Goal: Information Seeking & Learning: Find specific fact

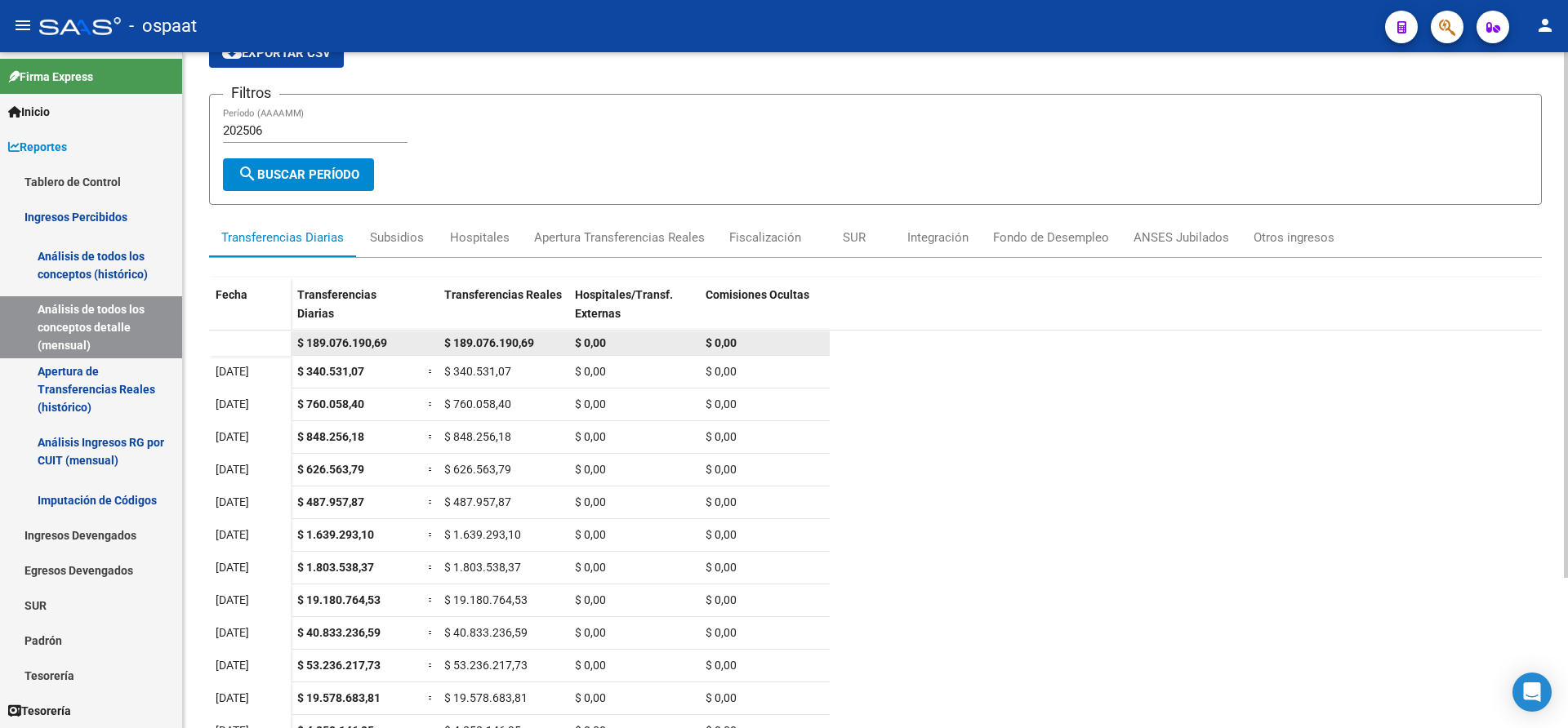
click at [240, 335] on datatable-body-cell at bounding box center [250, 343] width 81 height 24
click at [251, 346] on datatable-body-cell at bounding box center [250, 343] width 81 height 24
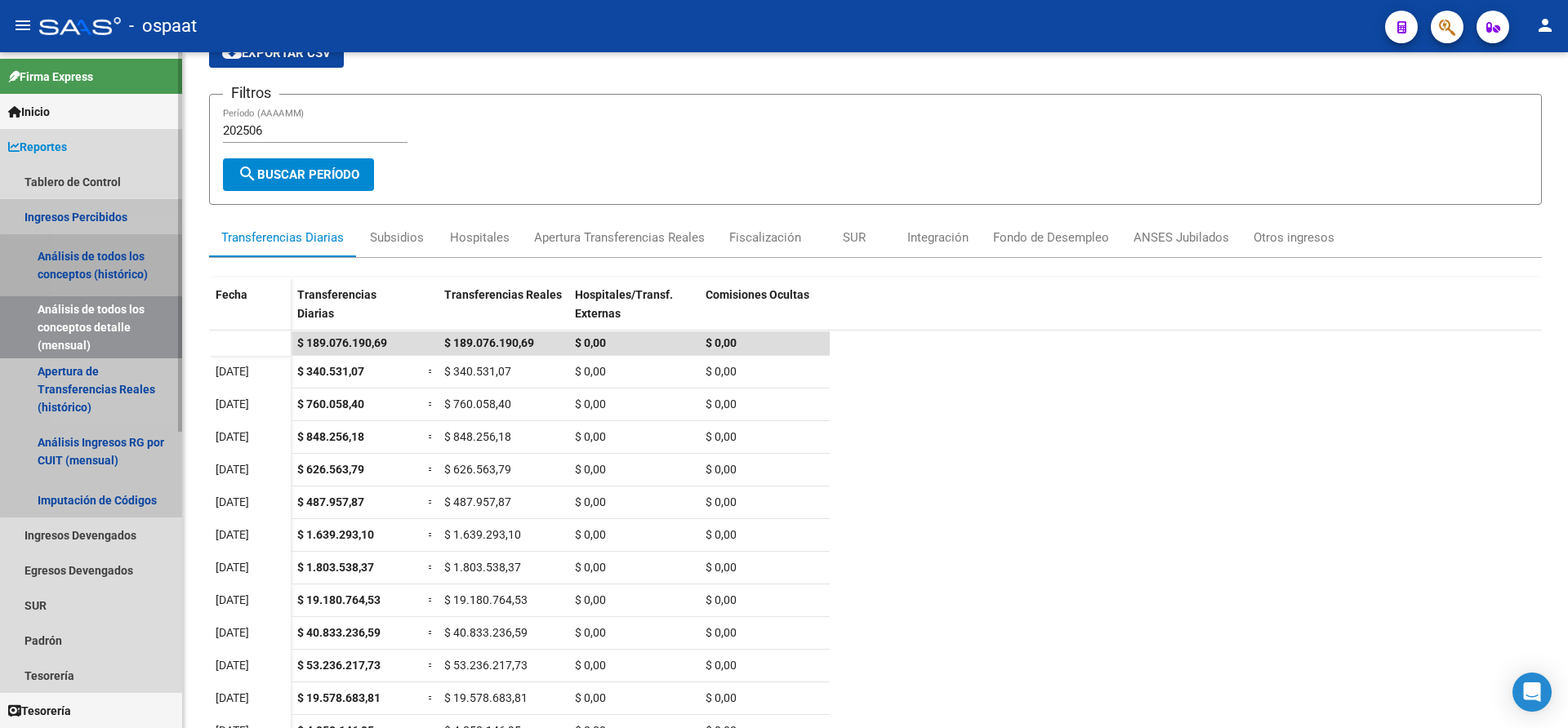
click at [108, 275] on link "Análisis de todos los conceptos (histórico)" at bounding box center [91, 266] width 182 height 62
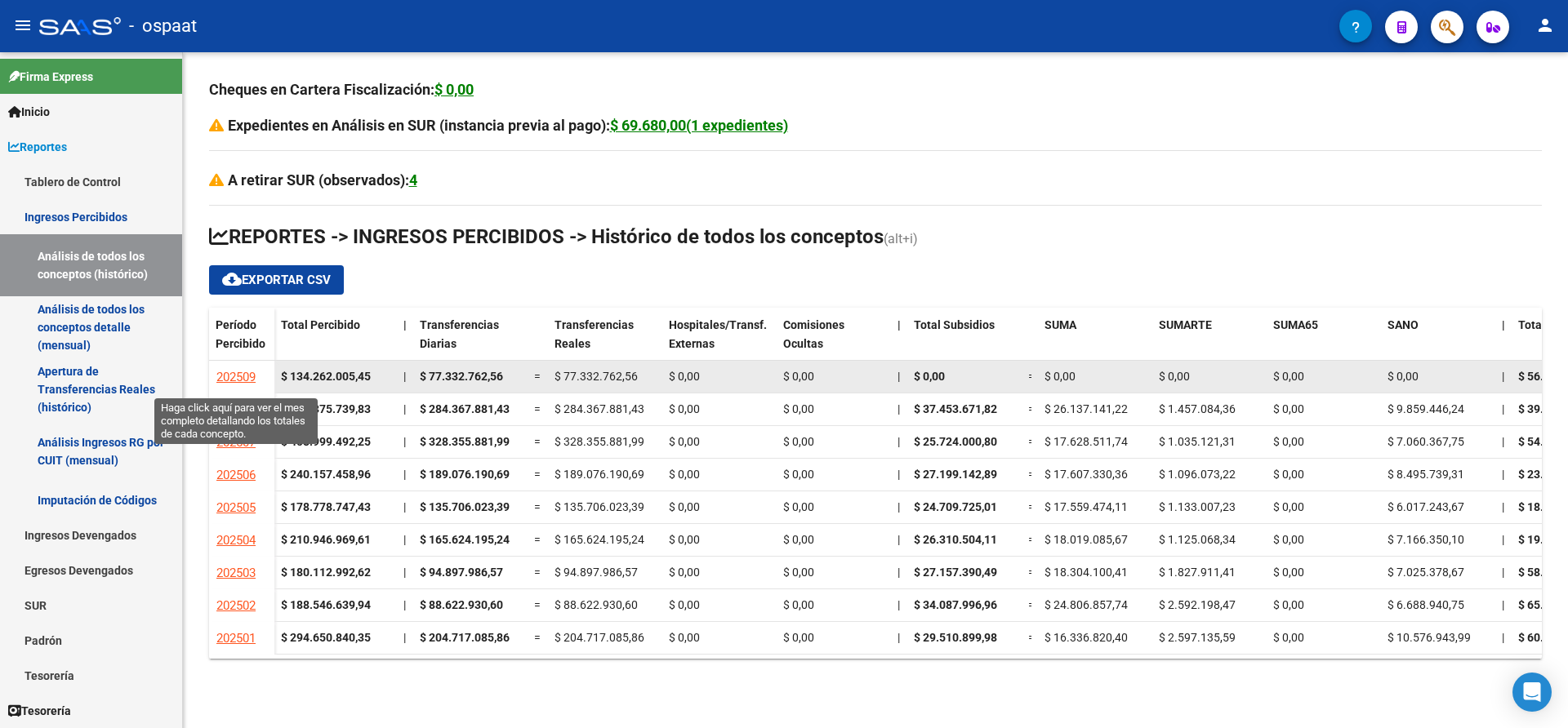
click at [251, 372] on span "202509" at bounding box center [236, 377] width 39 height 15
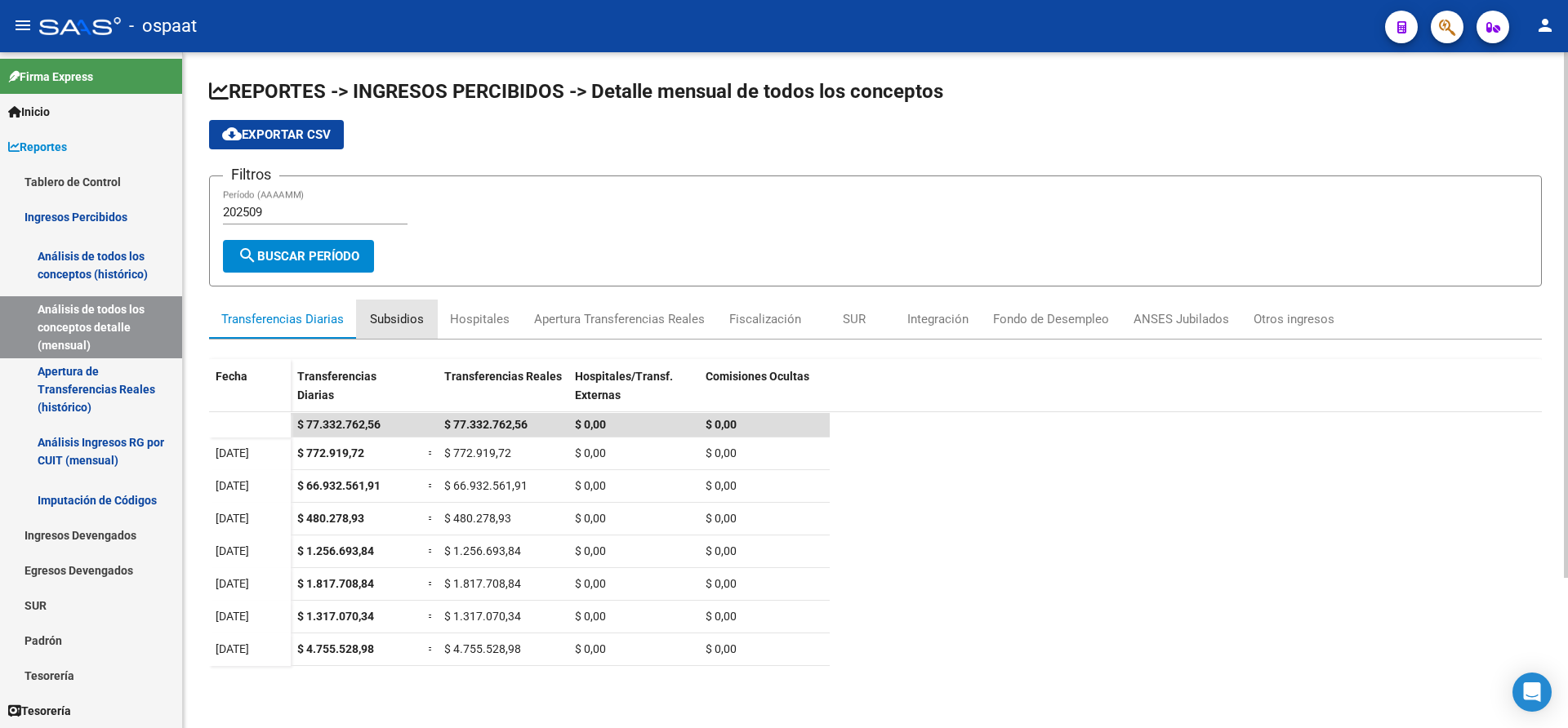
click at [403, 321] on div "Subsidios" at bounding box center [398, 319] width 54 height 18
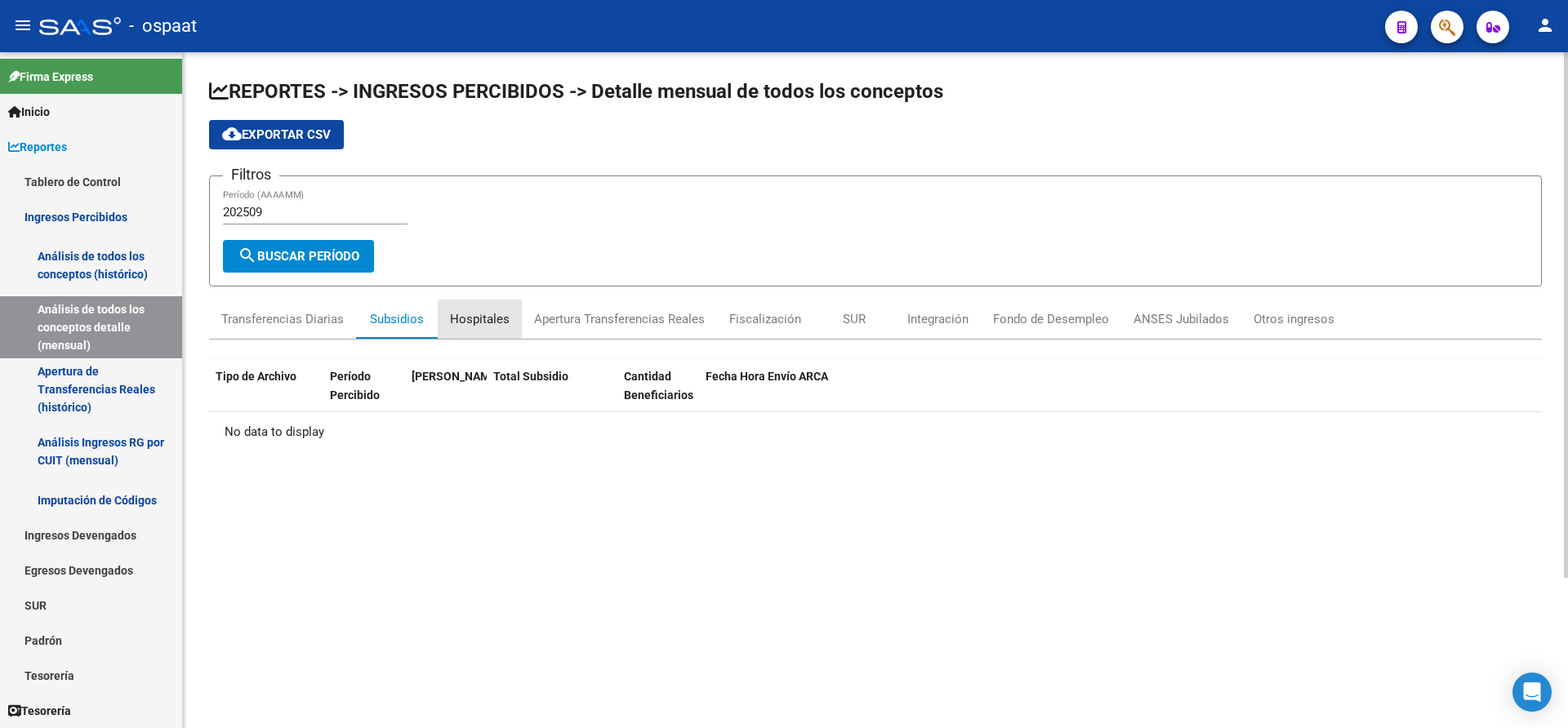
click at [459, 319] on div "Hospitales" at bounding box center [479, 319] width 59 height 18
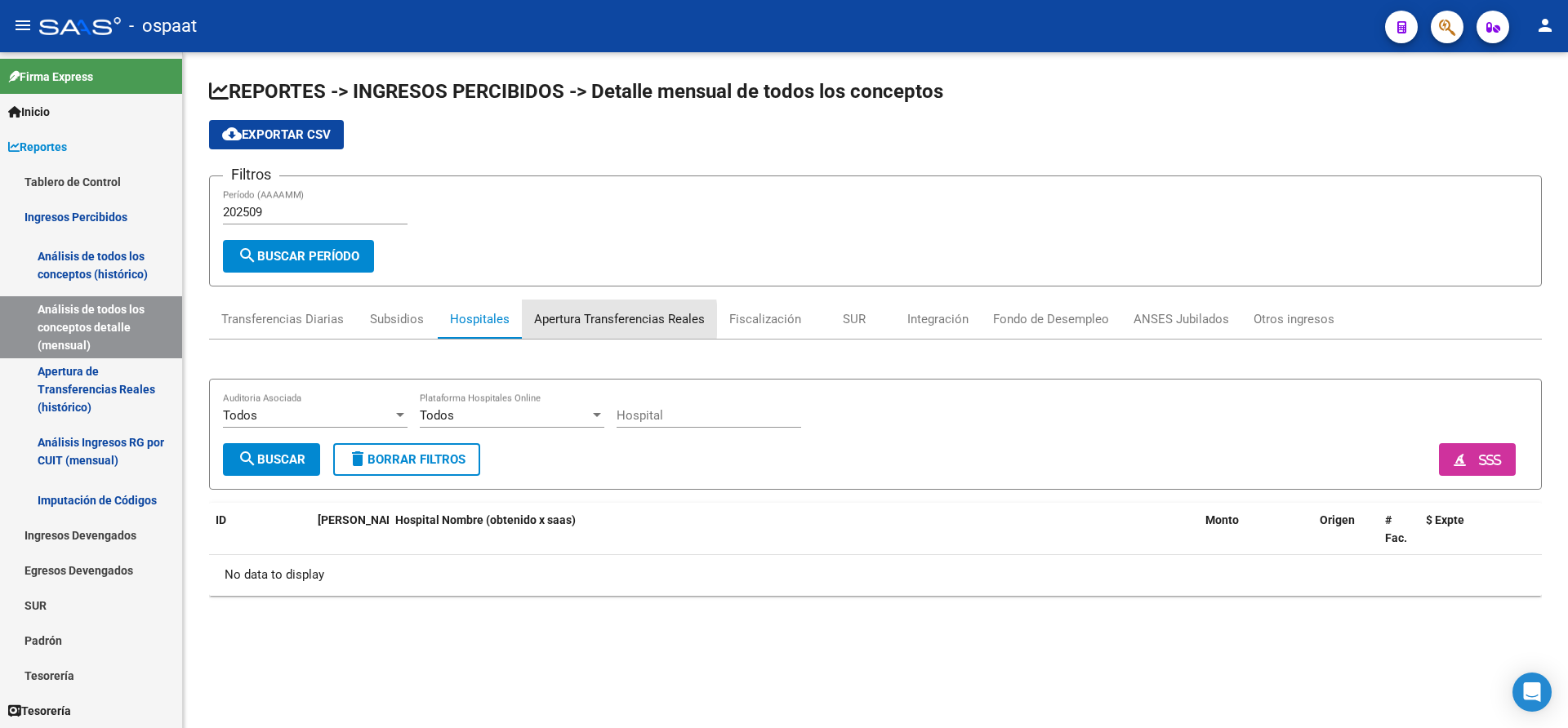
click at [562, 320] on div "Apertura Transferencias Reales" at bounding box center [620, 319] width 171 height 18
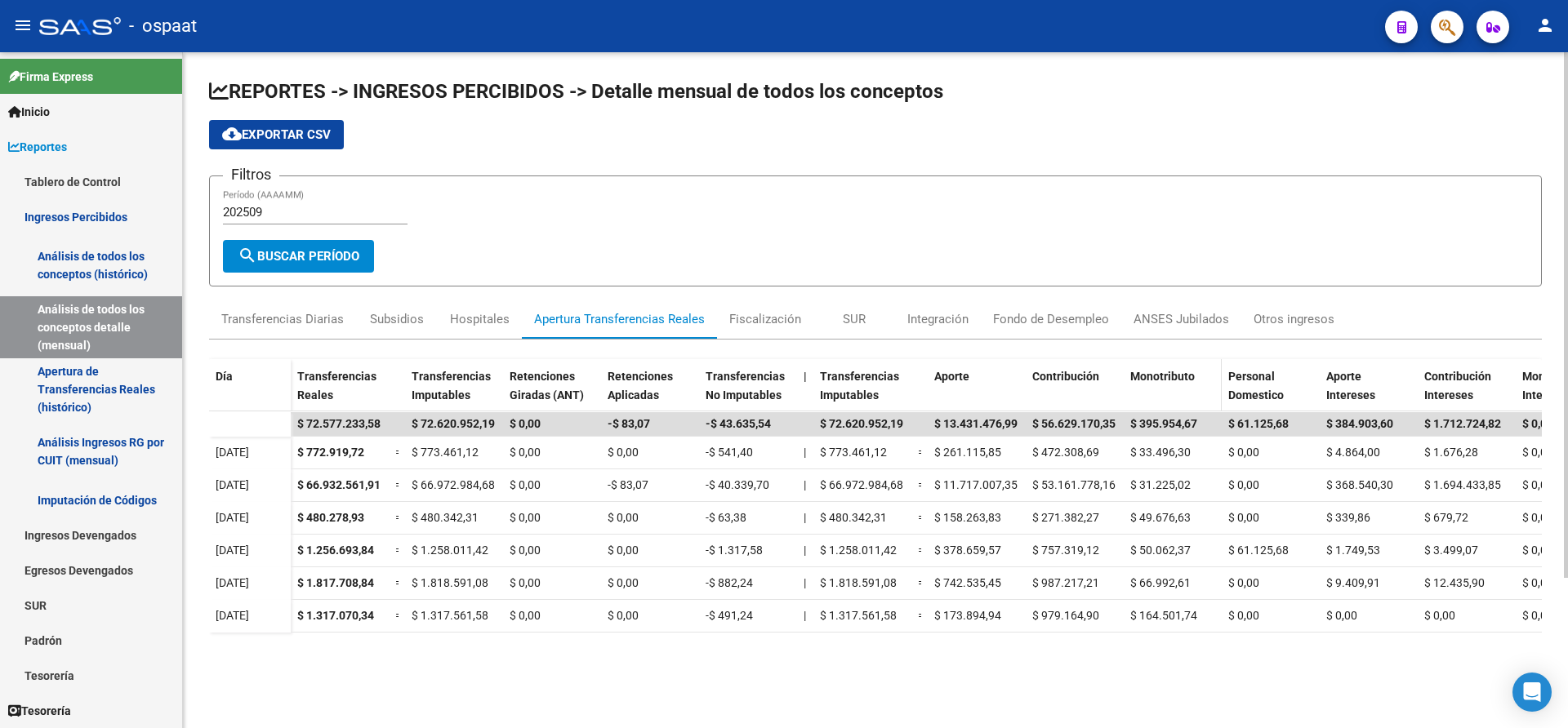
scroll to position [81, 0]
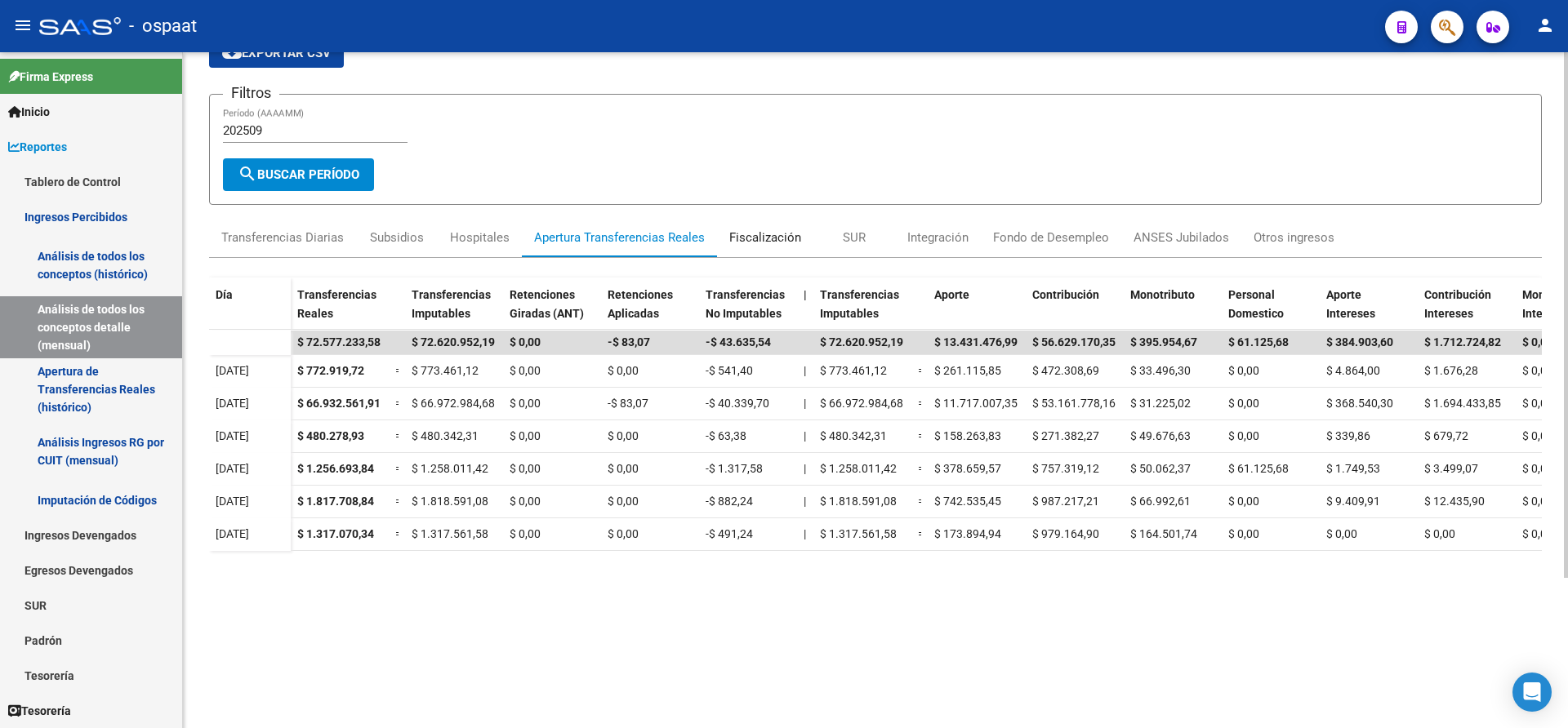
click at [766, 236] on div "Fiscalización" at bounding box center [765, 237] width 72 height 18
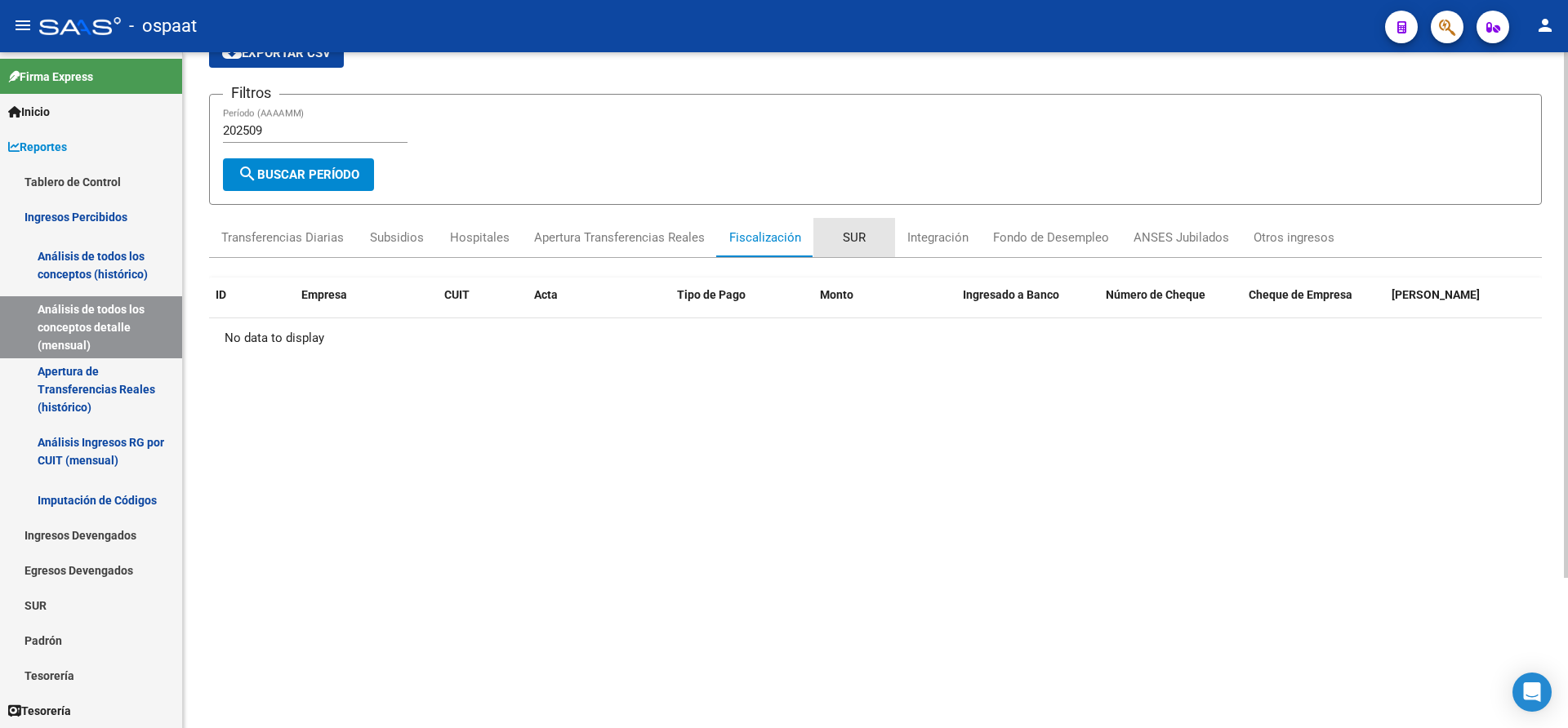
click at [855, 242] on div "SUR" at bounding box center [854, 237] width 23 height 18
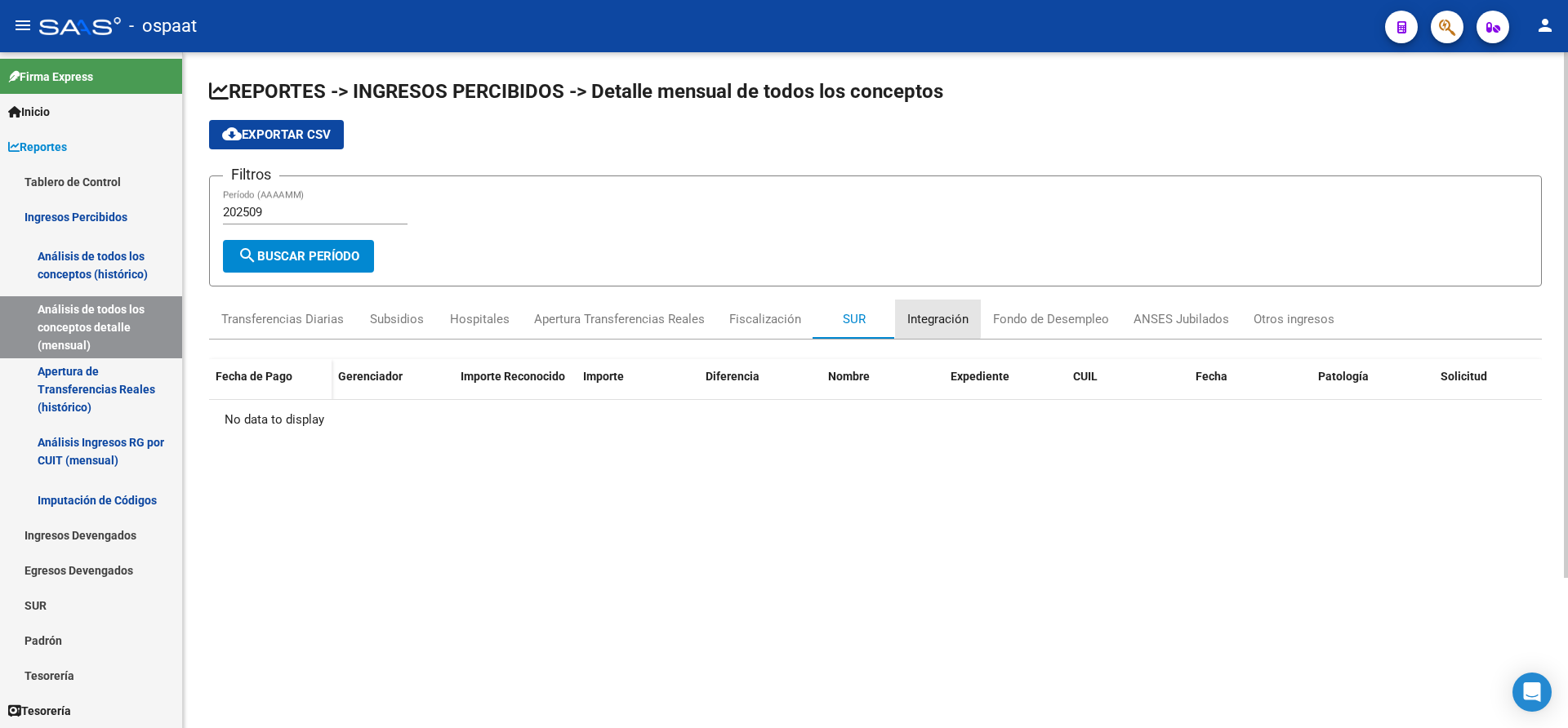
click at [919, 314] on div "Integración" at bounding box center [938, 319] width 61 height 18
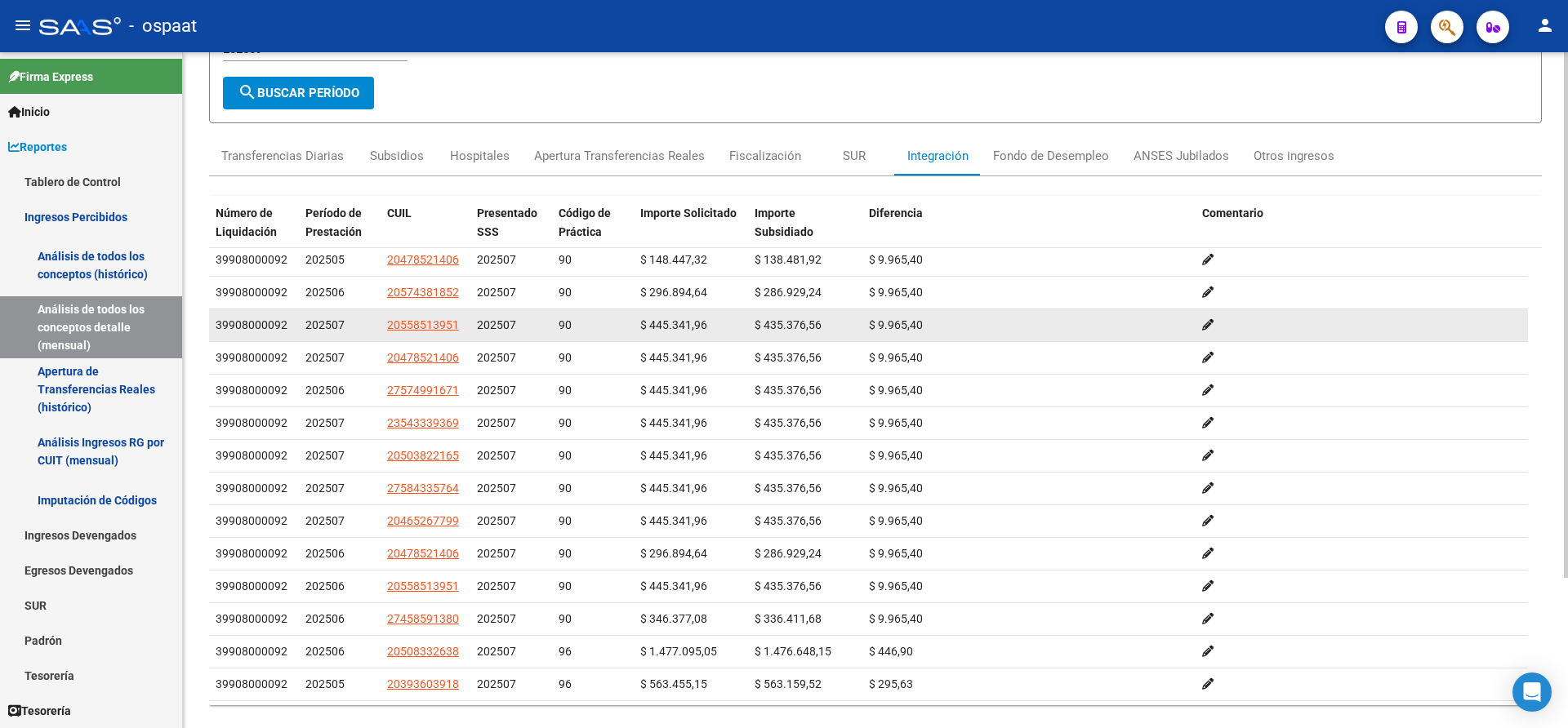
scroll to position [653, 0]
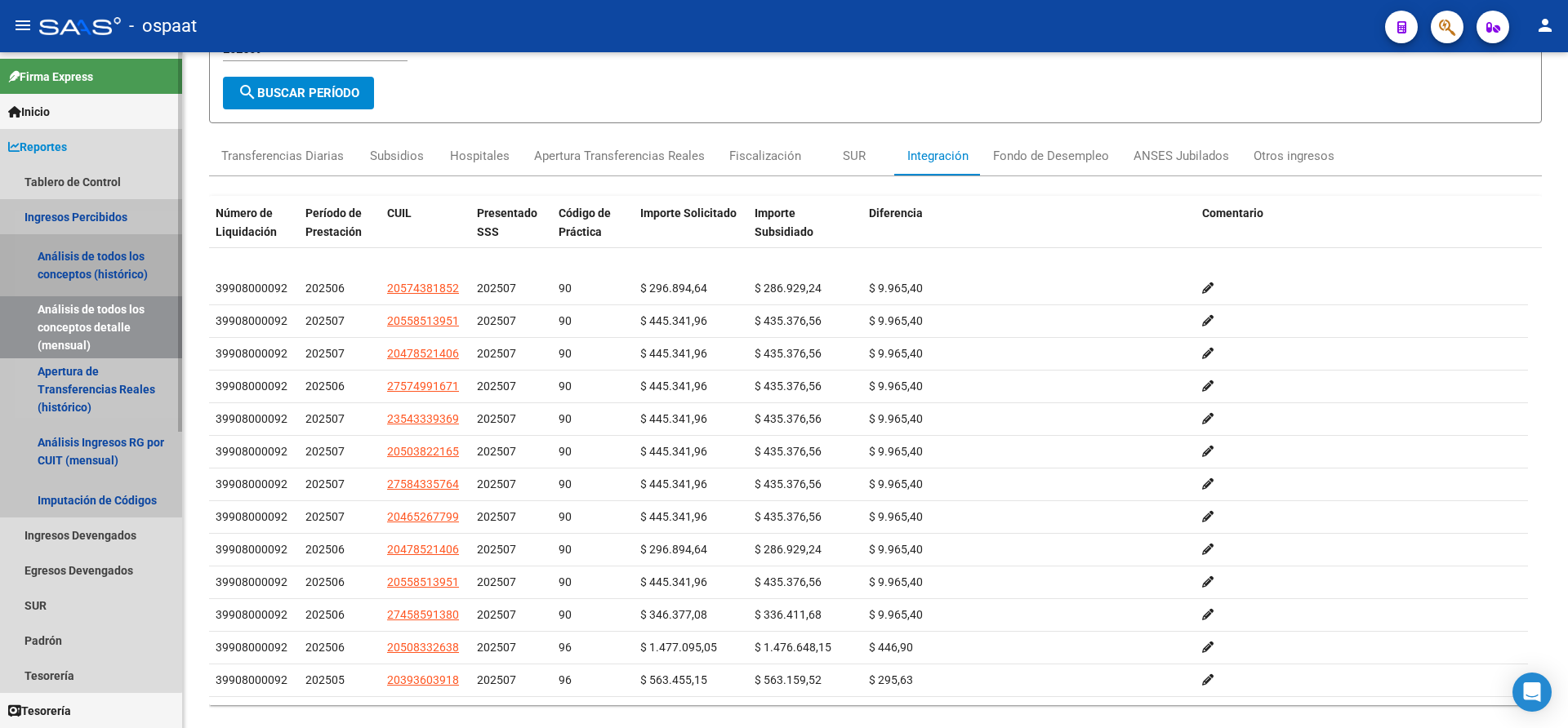
click at [75, 271] on link "Análisis de todos los conceptos (histórico)" at bounding box center [91, 266] width 182 height 62
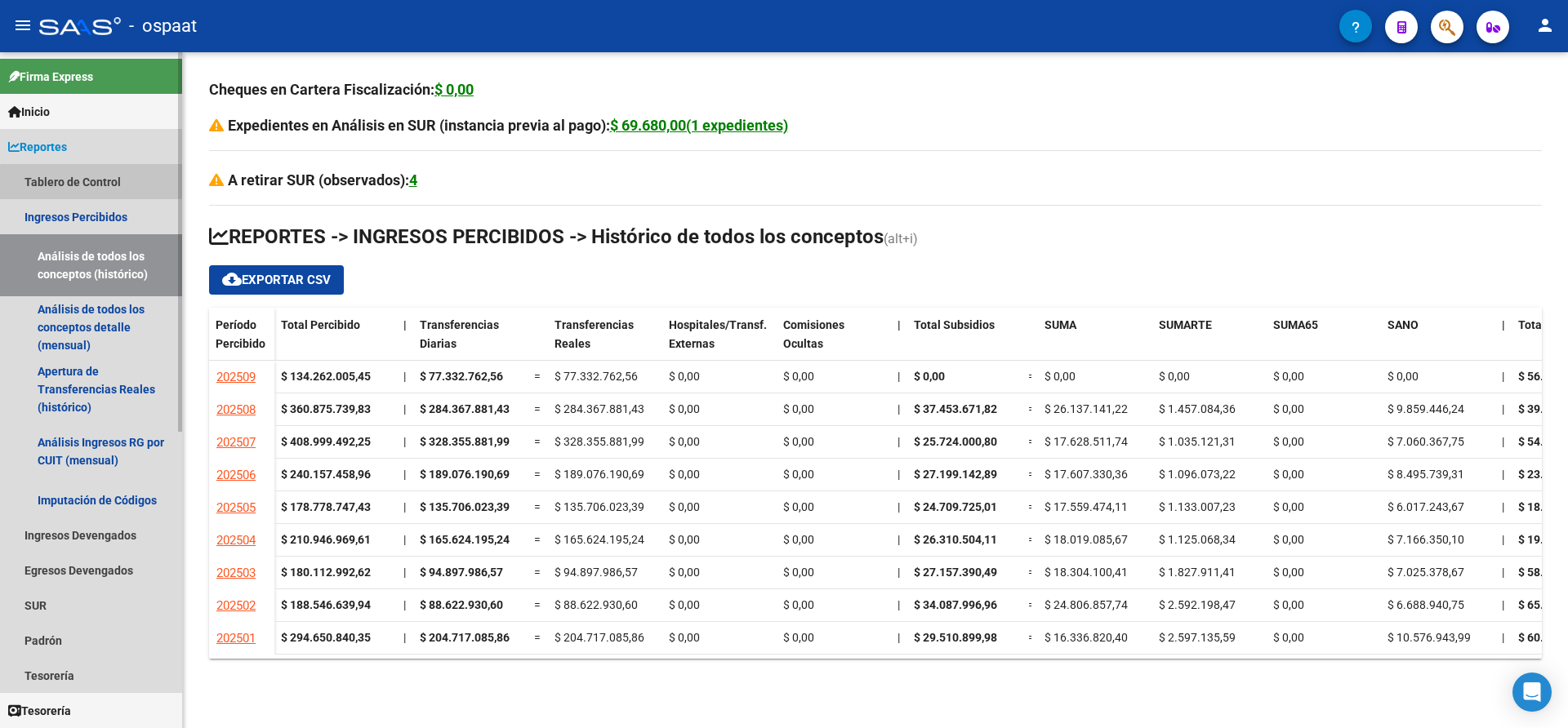
click at [95, 184] on link "Tablero de Control" at bounding box center [91, 181] width 182 height 35
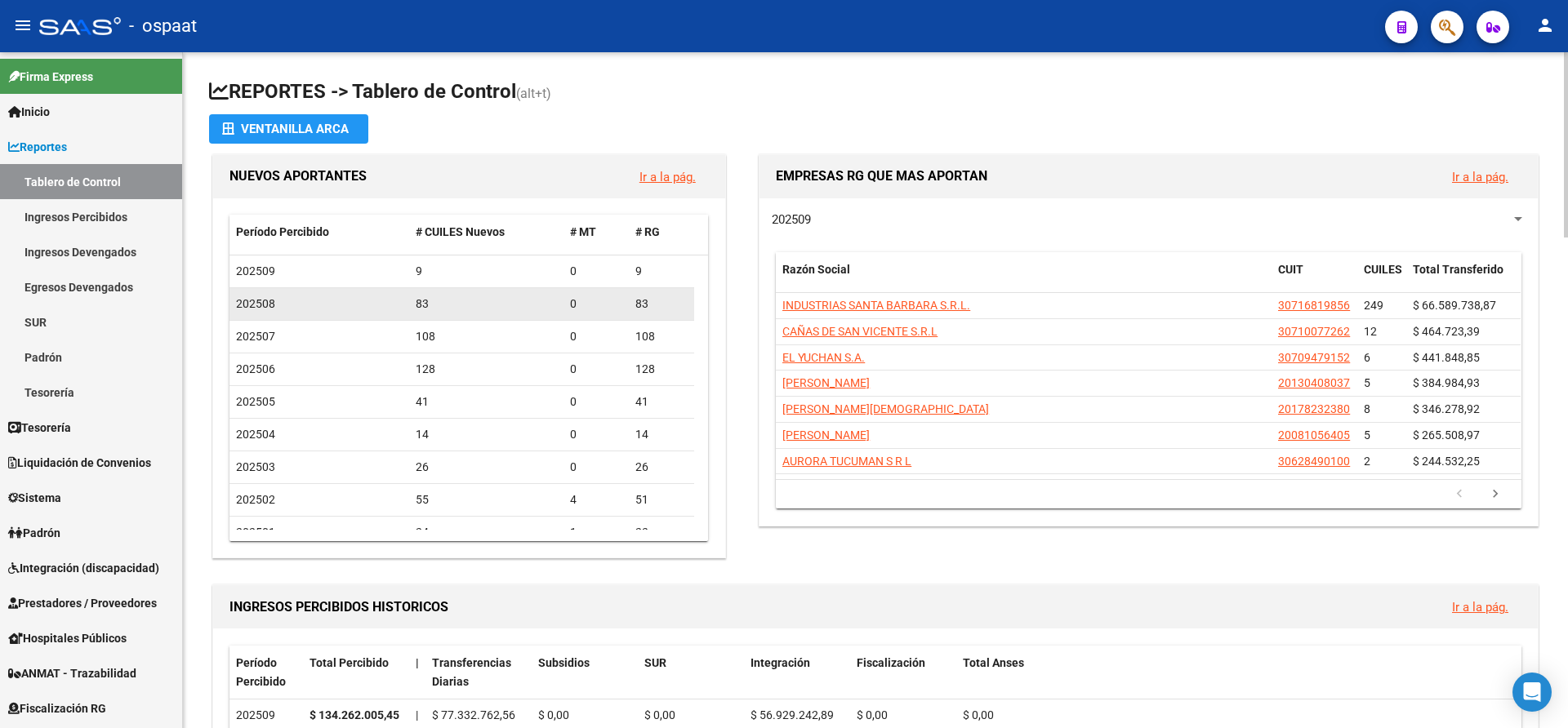
click at [426, 305] on div "83" at bounding box center [487, 303] width 143 height 18
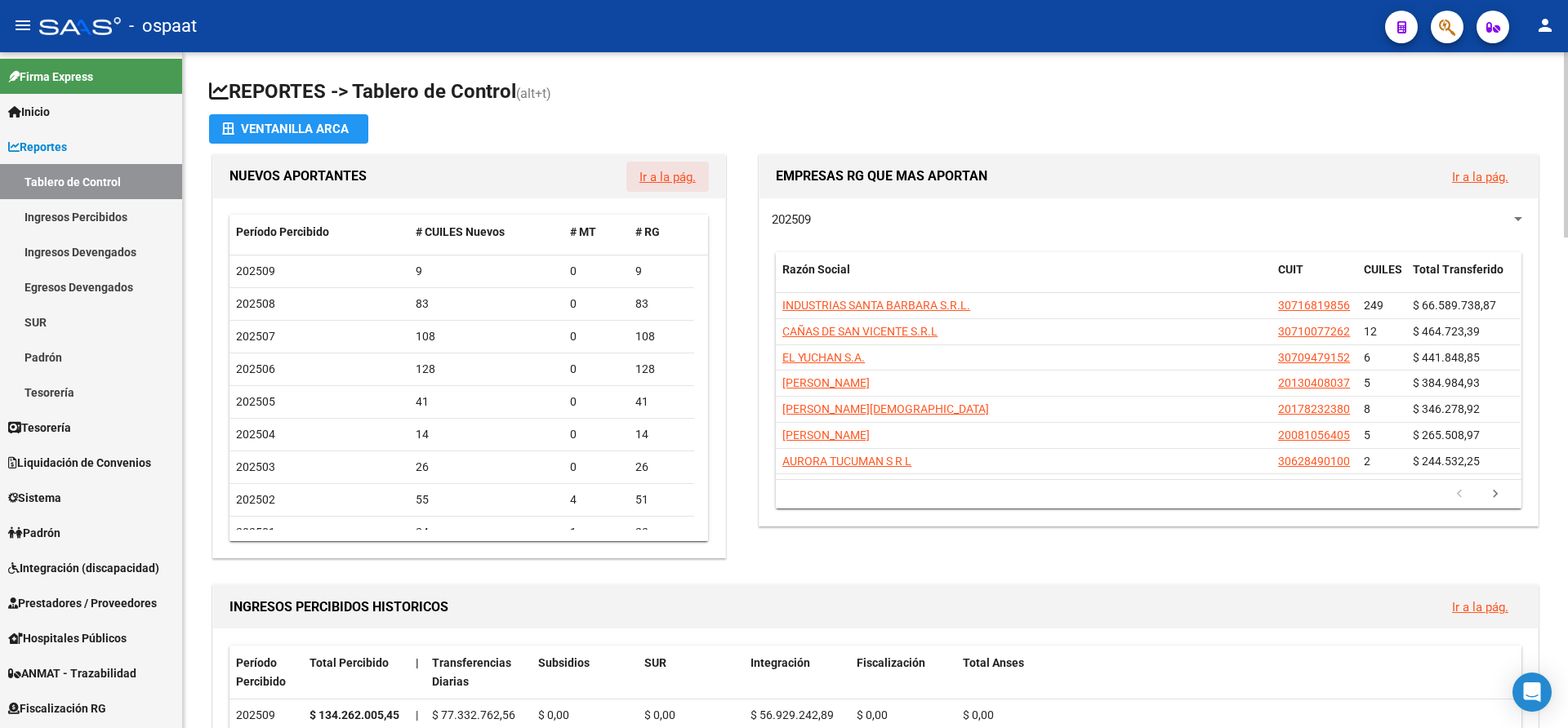
click at [675, 176] on link "Ir a la pág." at bounding box center [668, 176] width 56 height 15
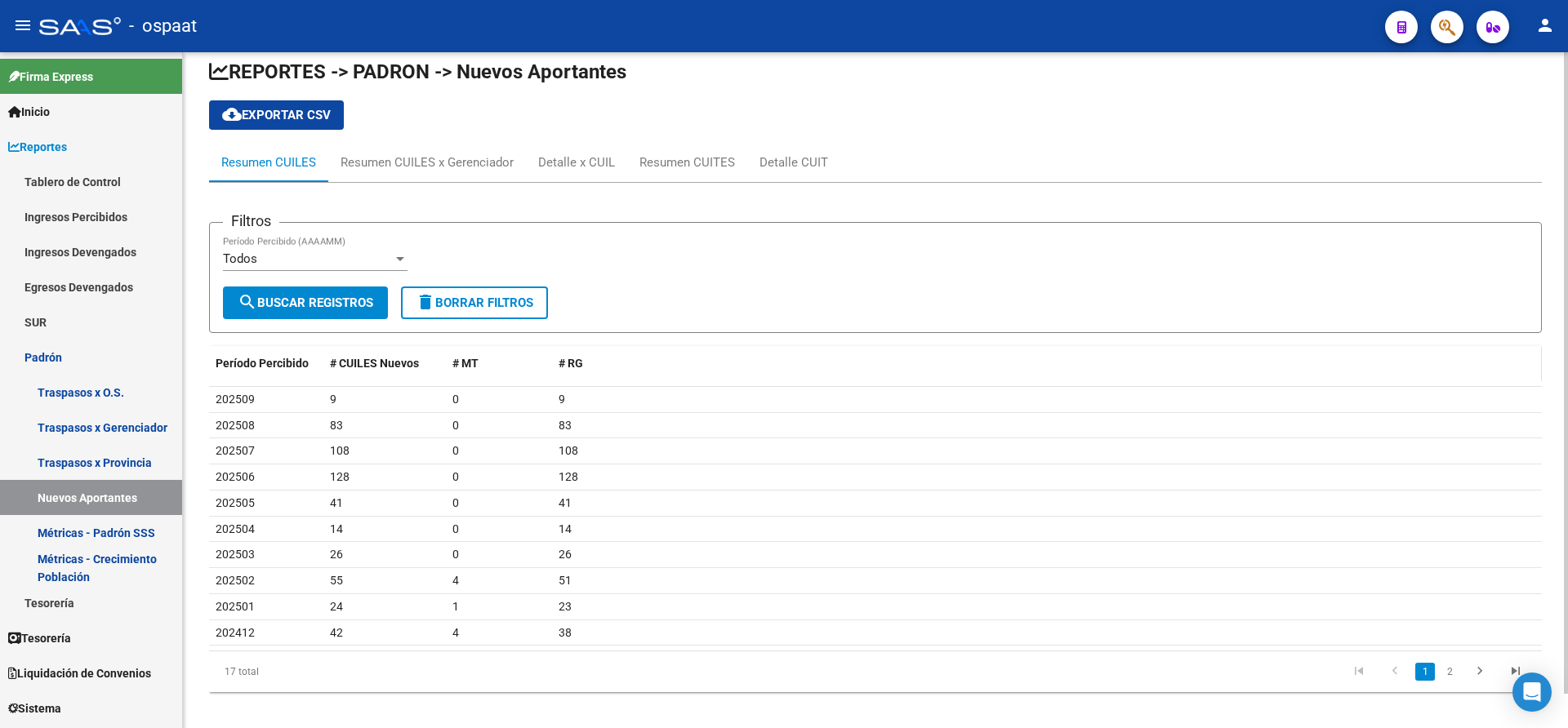
scroll to position [36, 0]
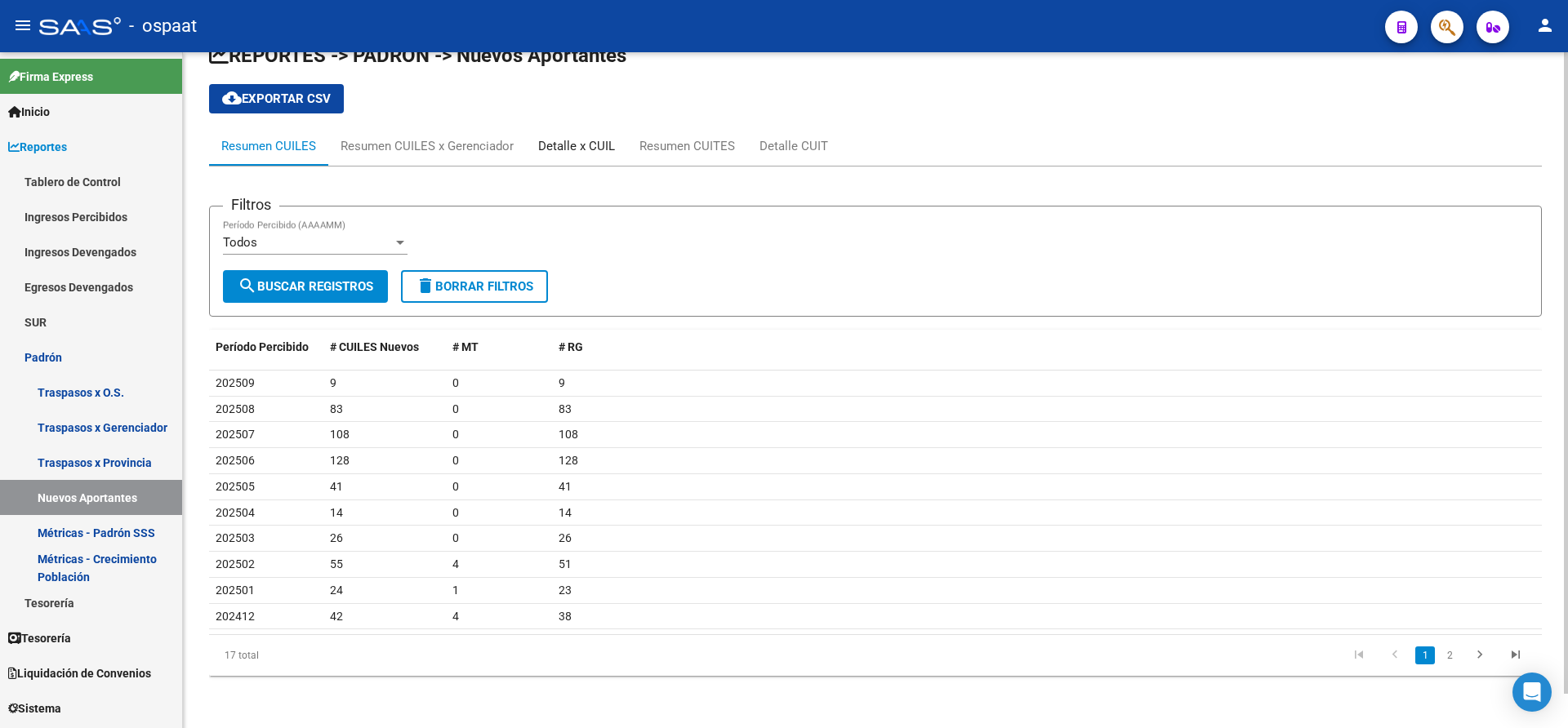
click at [574, 151] on div "Detalle x CUIL" at bounding box center [576, 146] width 77 height 18
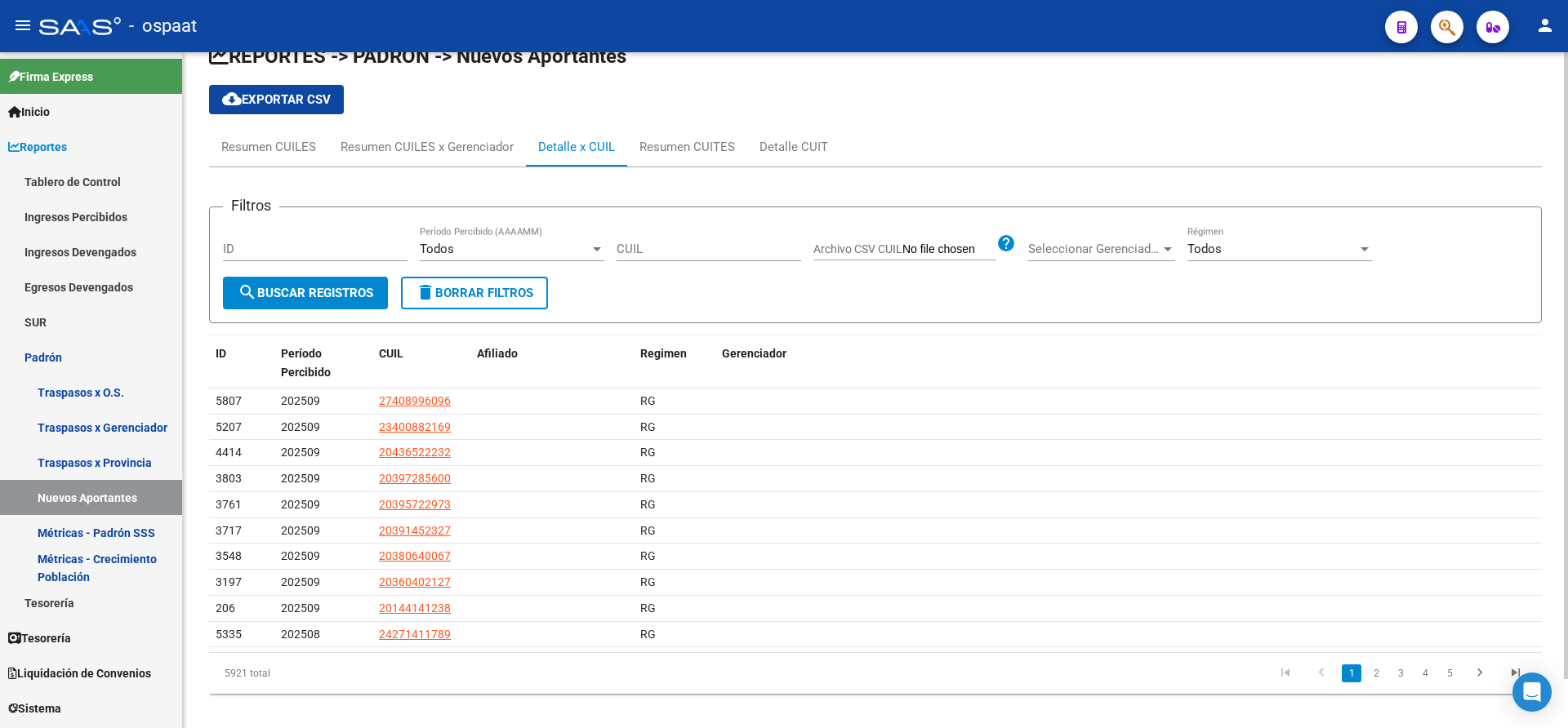
scroll to position [53, 0]
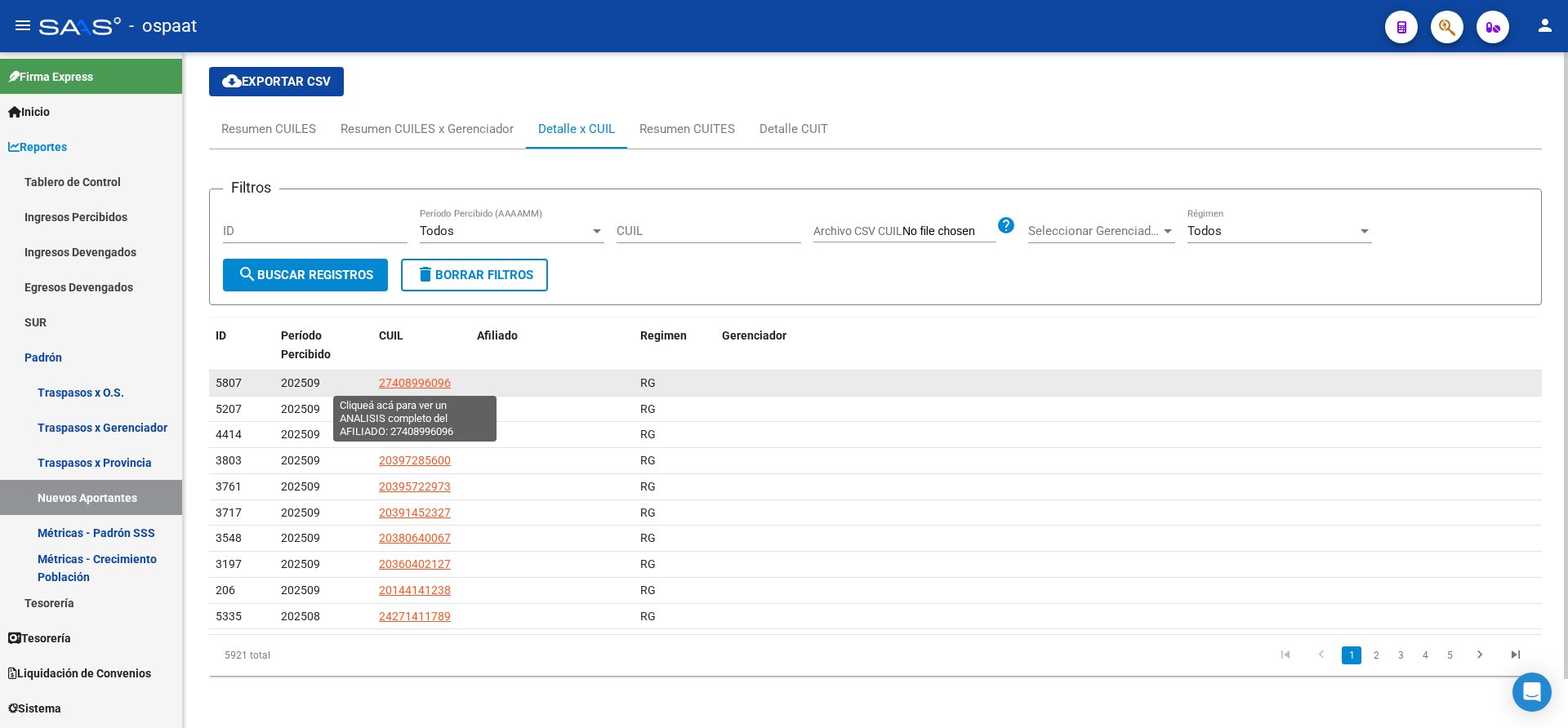
click at [427, 386] on span "27408996096" at bounding box center [415, 382] width 72 height 13
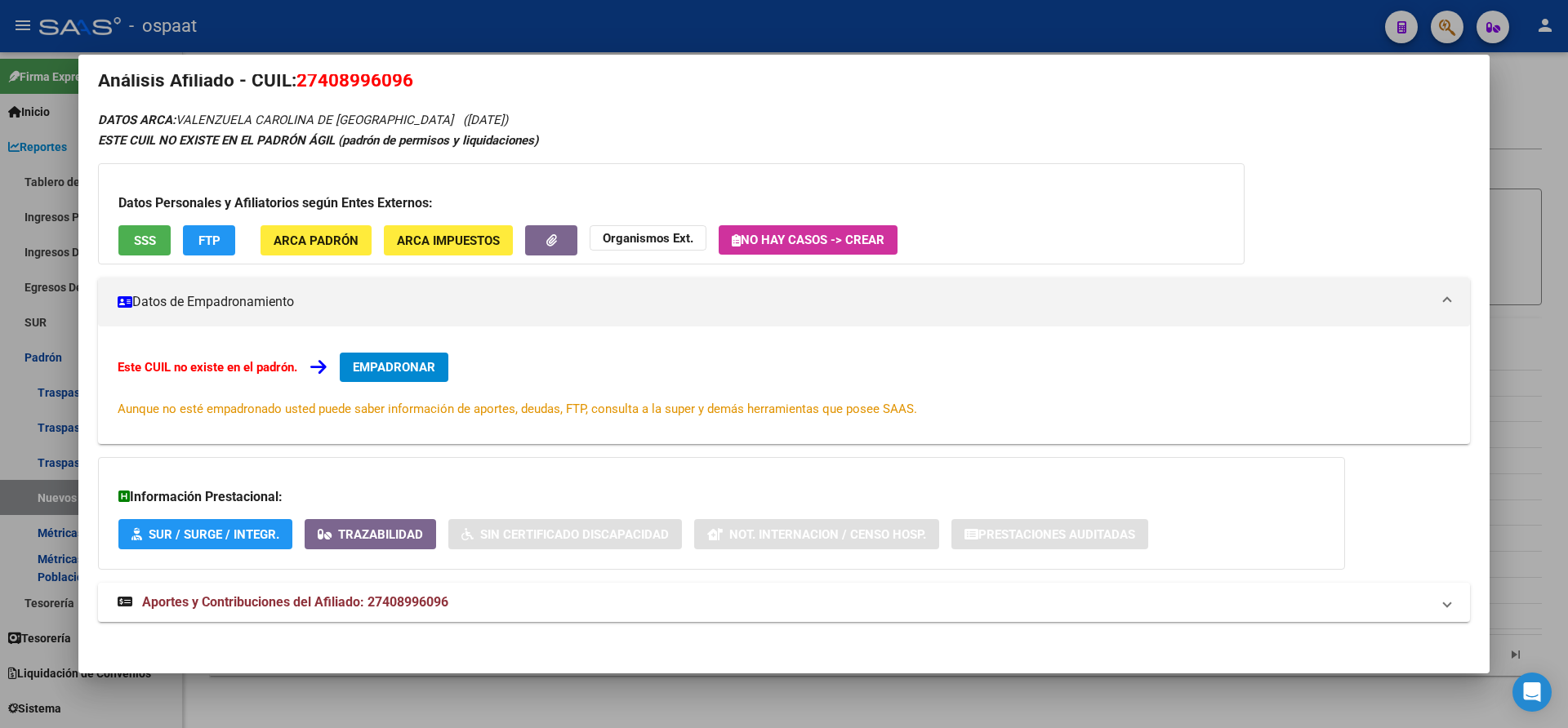
scroll to position [28, 0]
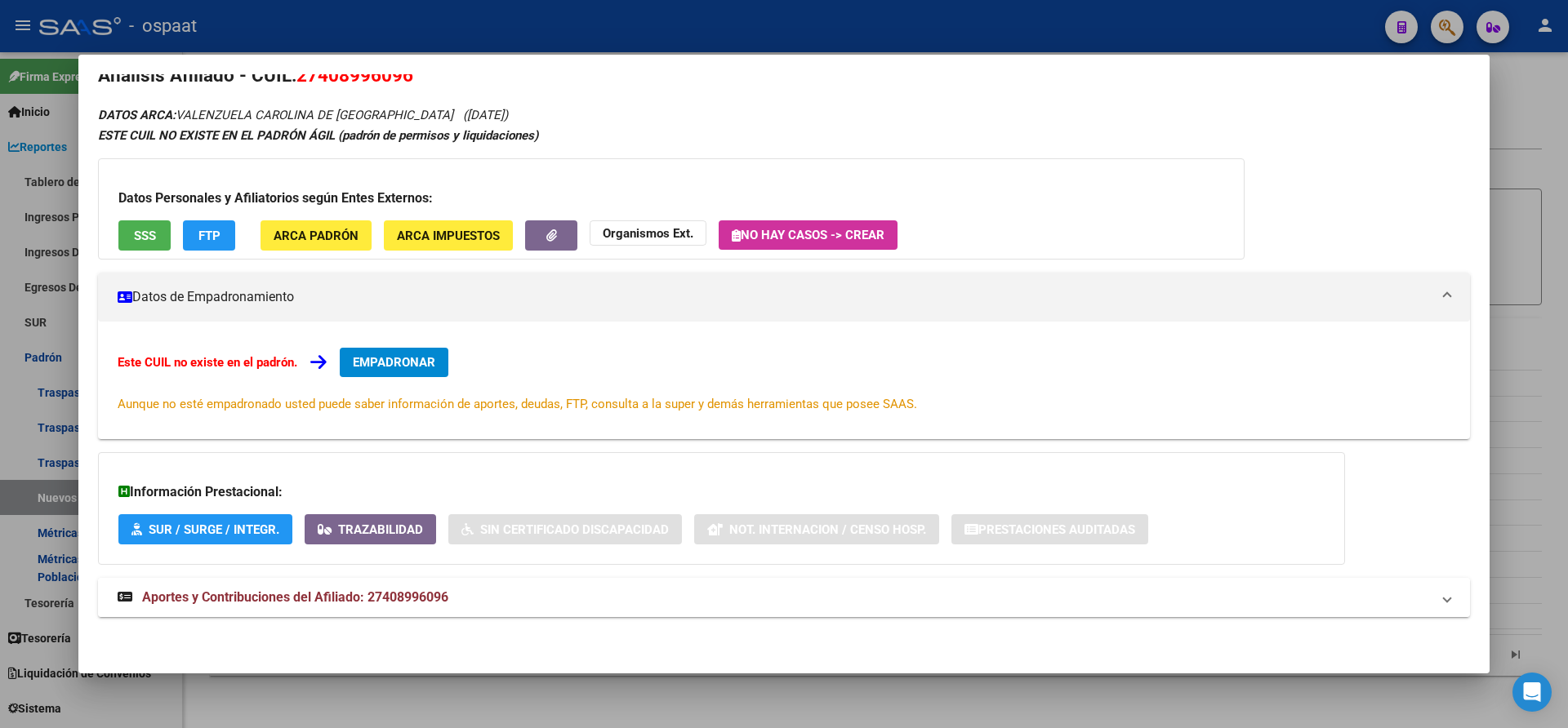
click at [336, 594] on span "Aportes y Contribuciones del Afiliado: 27408996096" at bounding box center [296, 597] width 306 height 16
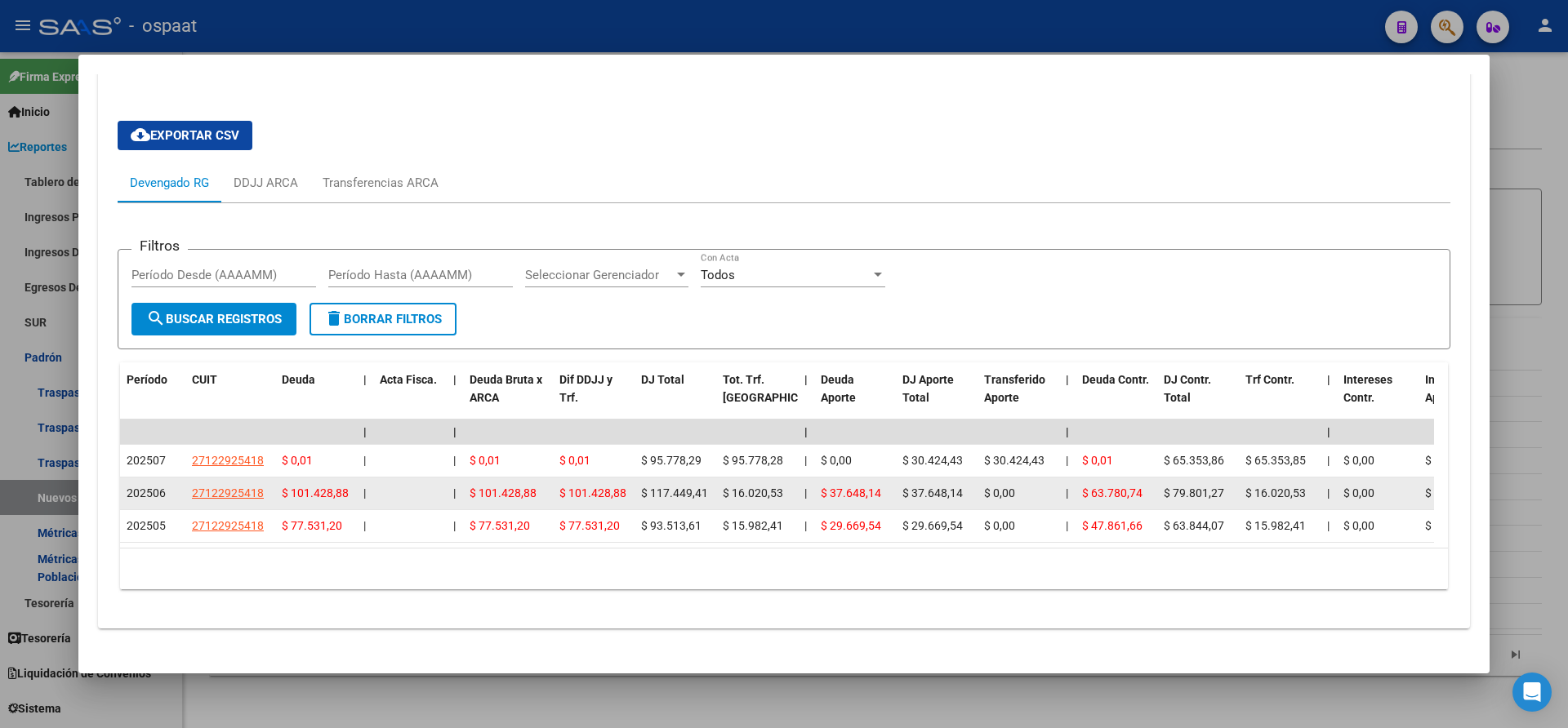
scroll to position [599, 0]
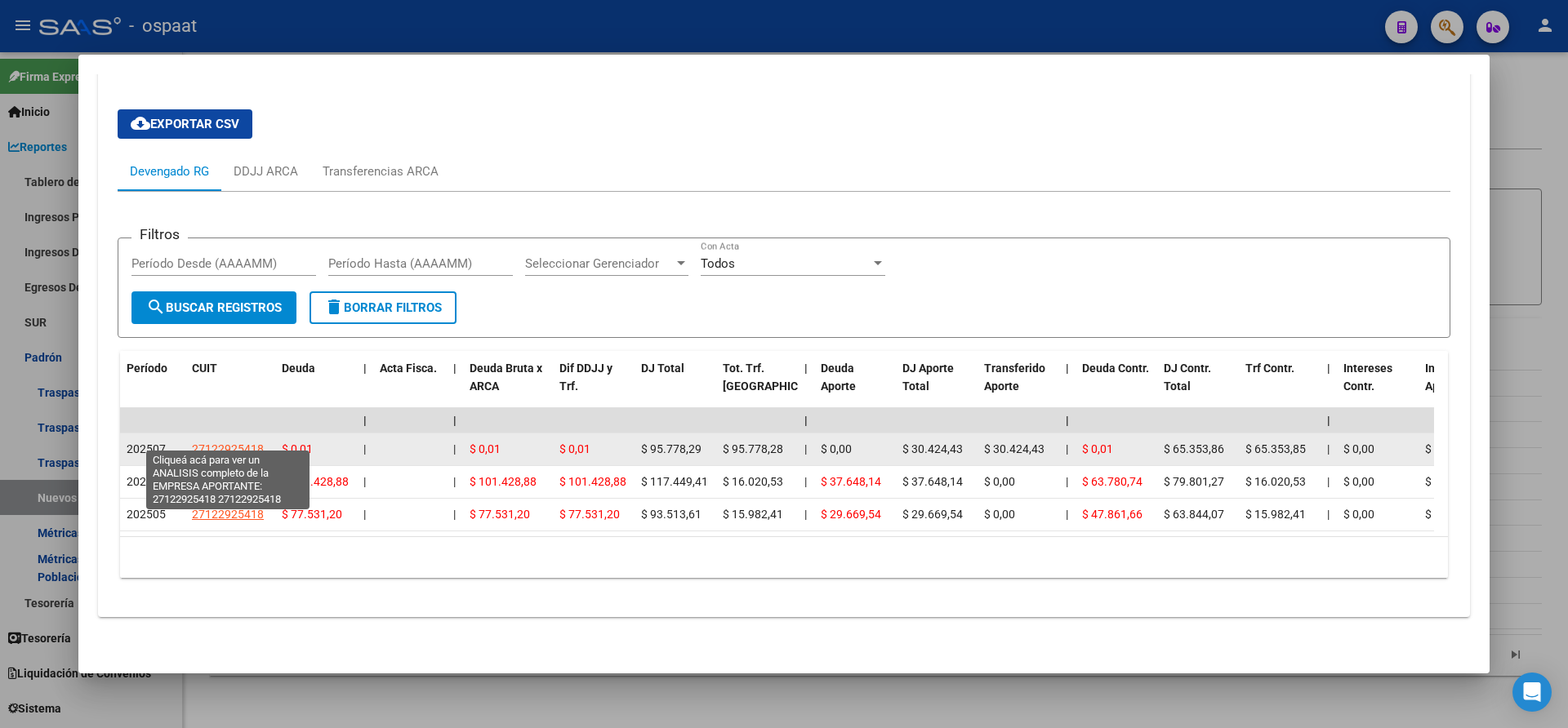
click at [244, 443] on span "27122925418" at bounding box center [228, 449] width 72 height 13
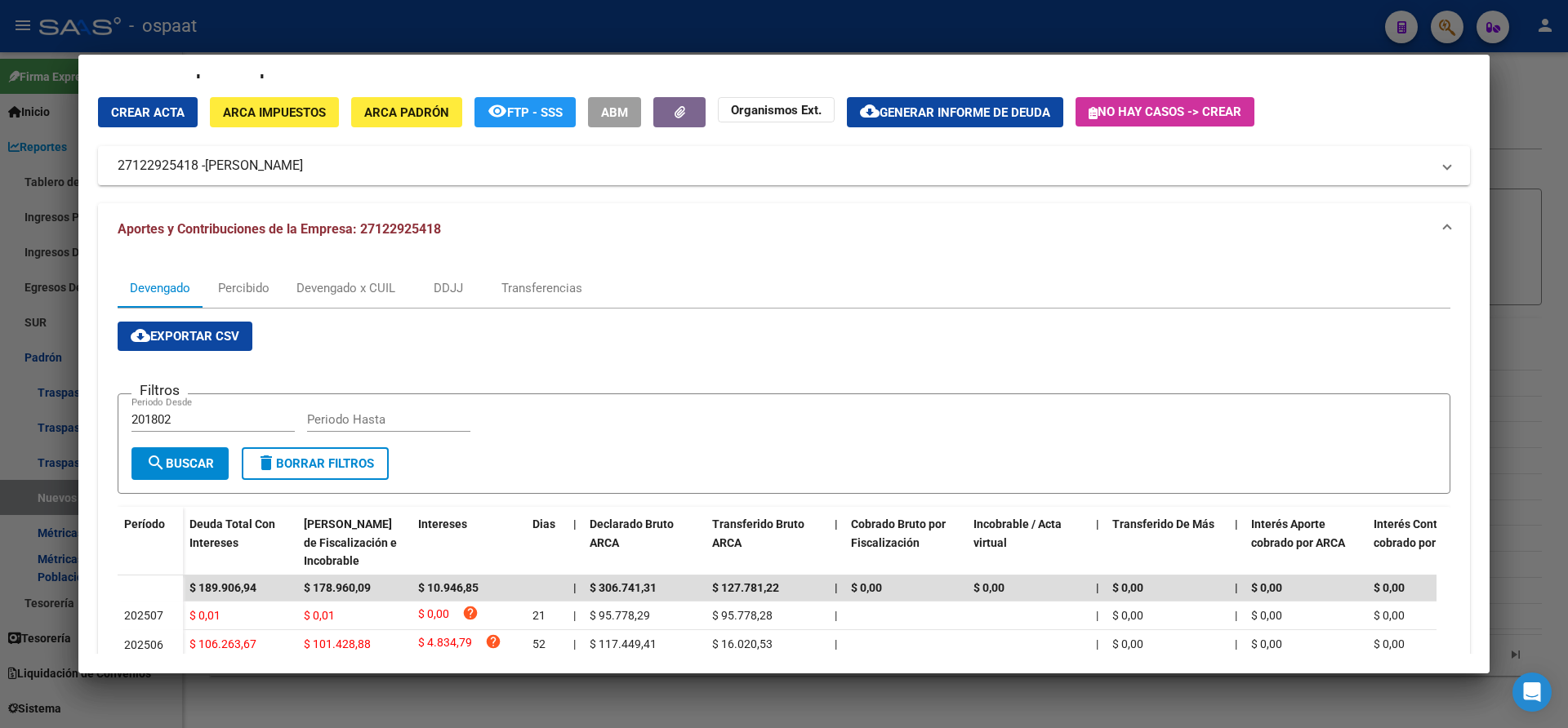
scroll to position [0, 0]
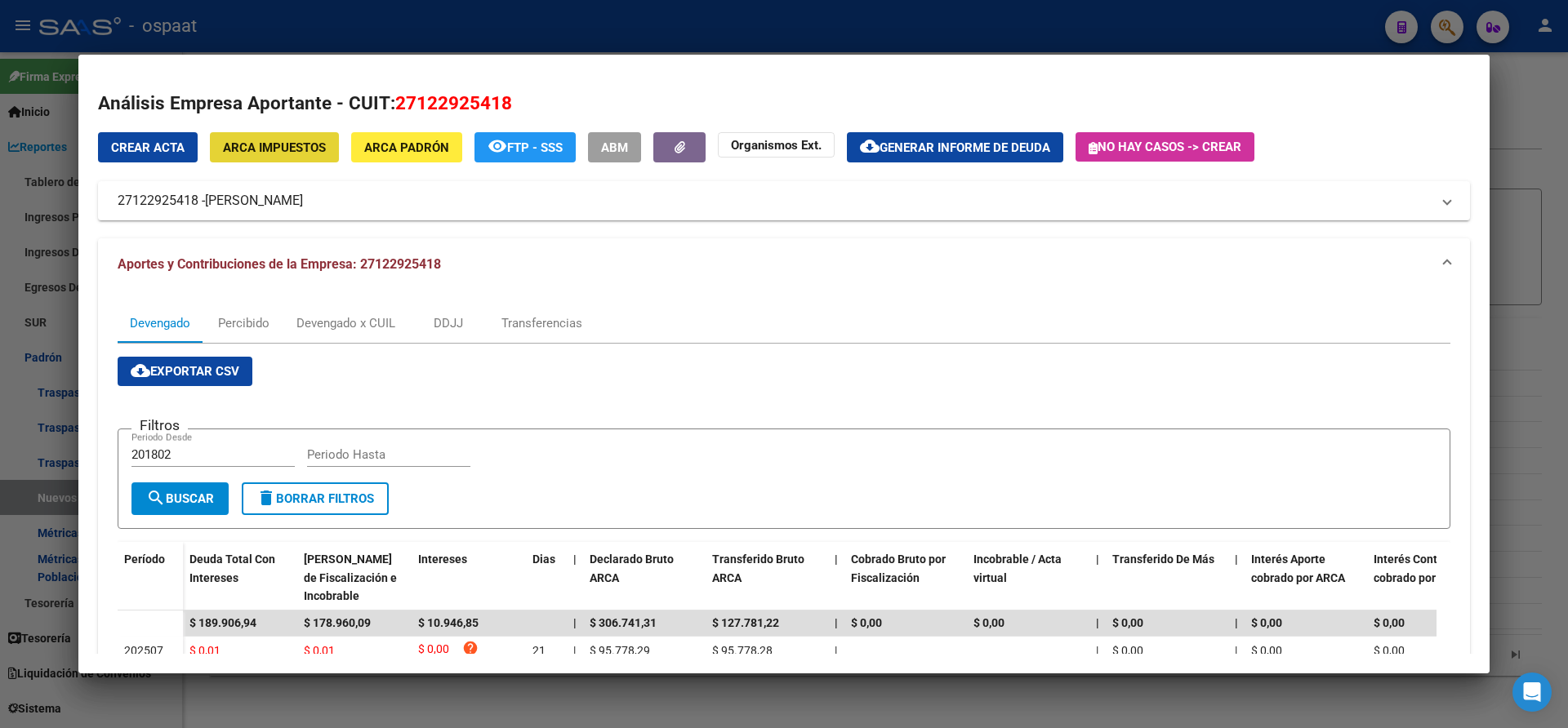
click at [266, 148] on span "ARCA Impuestos" at bounding box center [274, 147] width 103 height 15
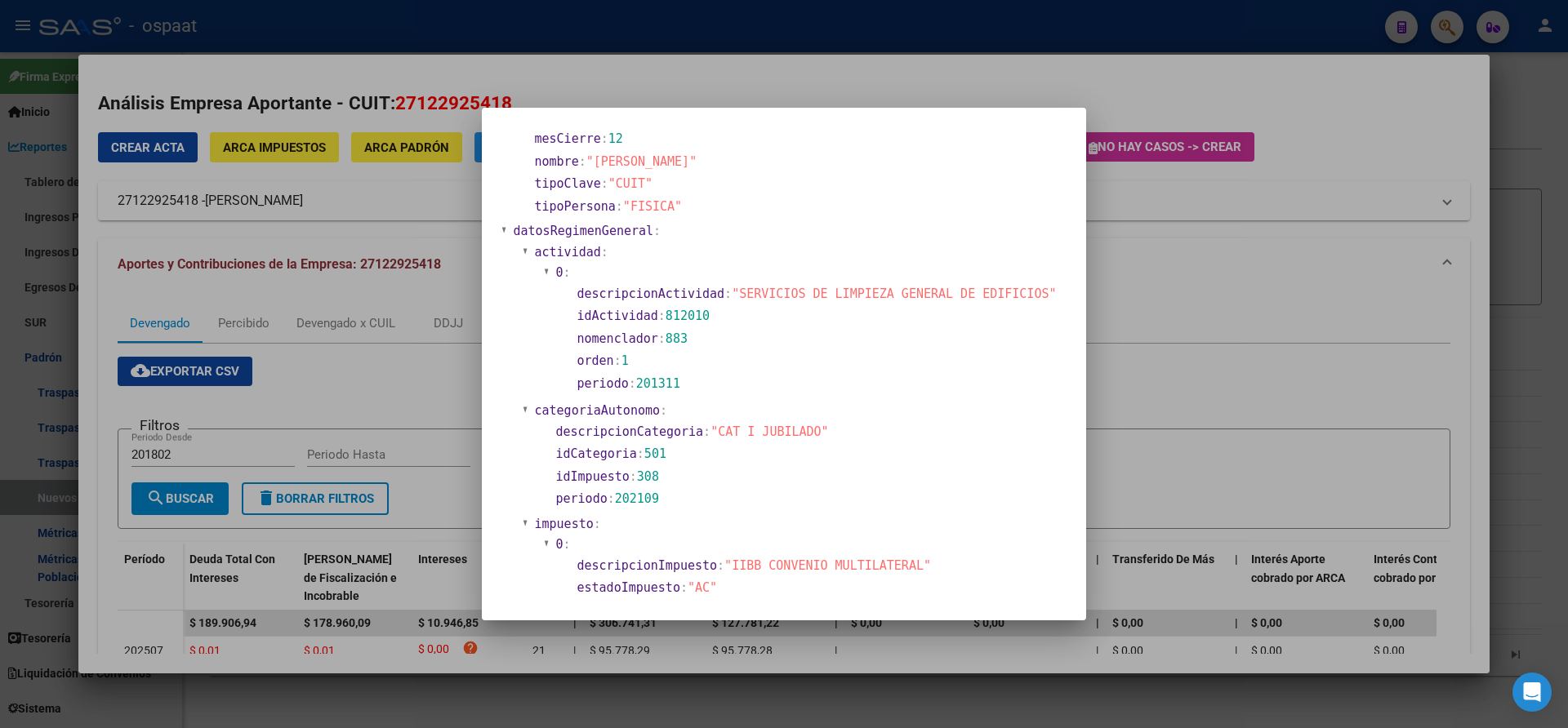
scroll to position [408, 0]
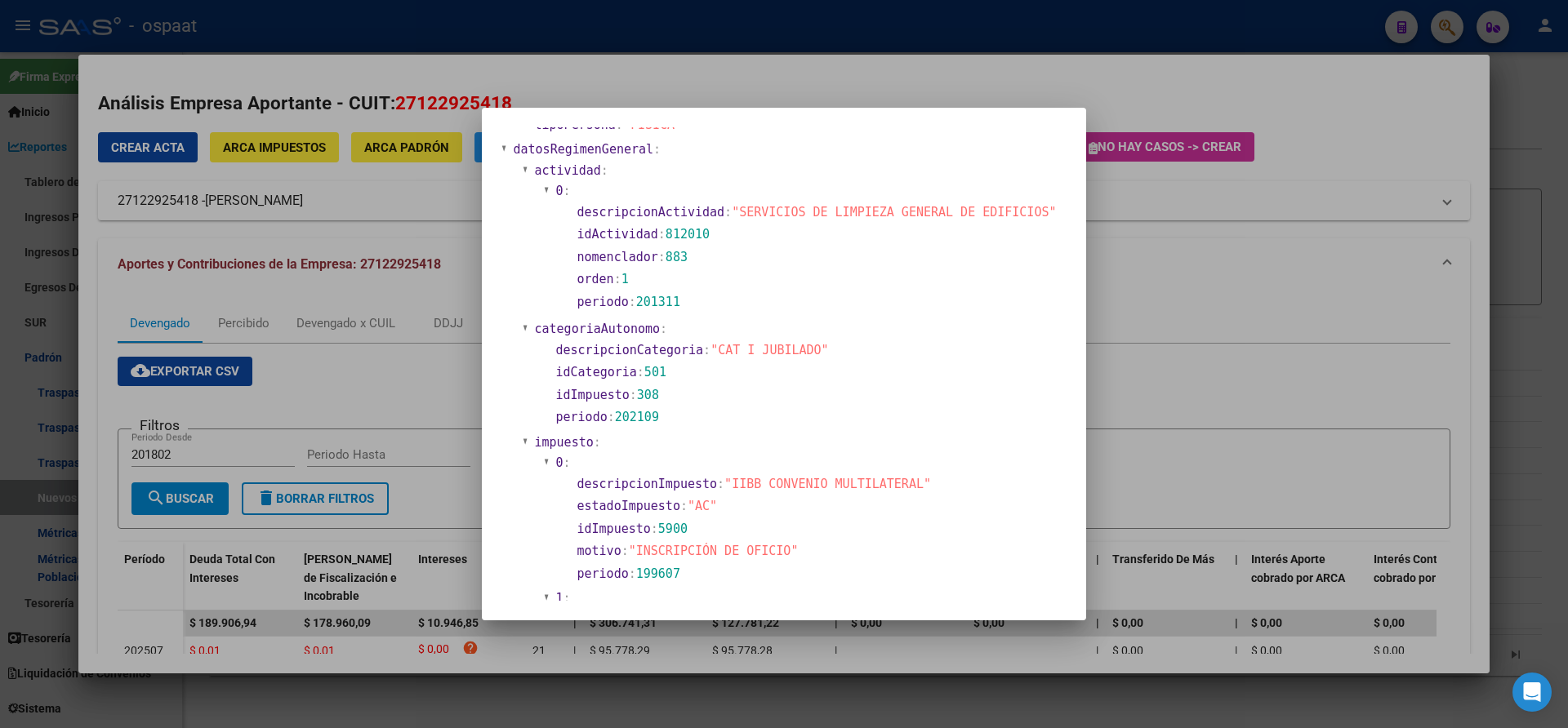
click at [1184, 282] on div at bounding box center [784, 364] width 1568 height 728
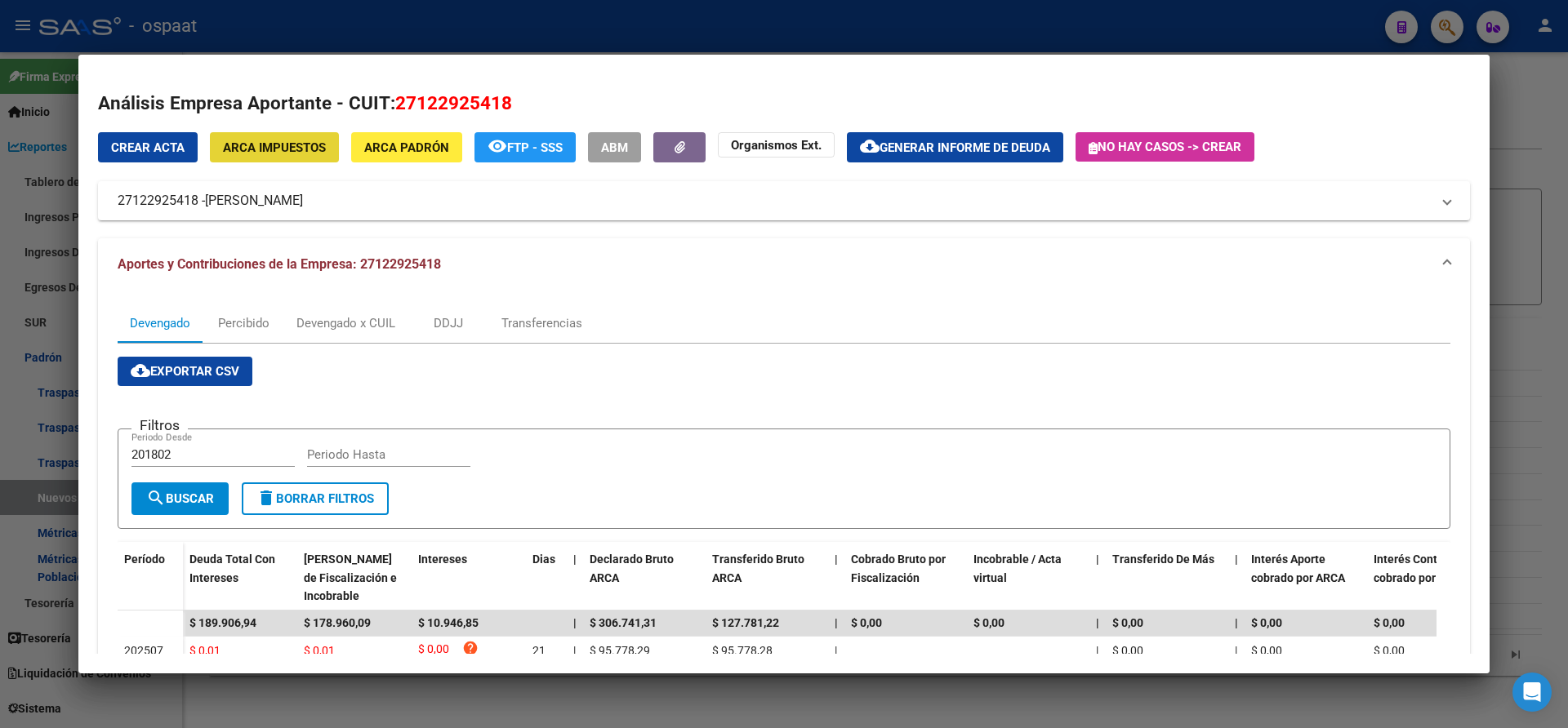
click at [273, 152] on span "ARCA Impuestos" at bounding box center [274, 147] width 103 height 15
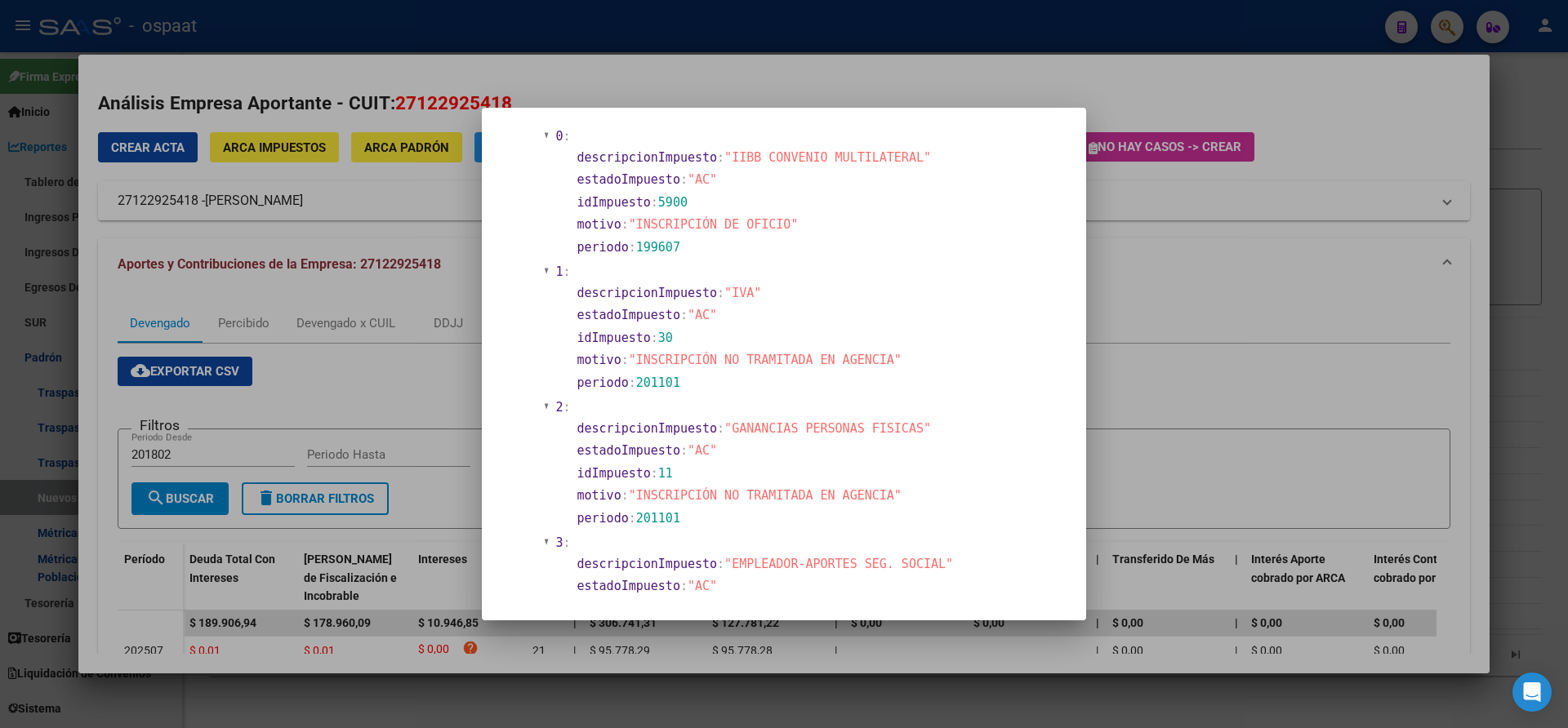
scroll to position [816, 0]
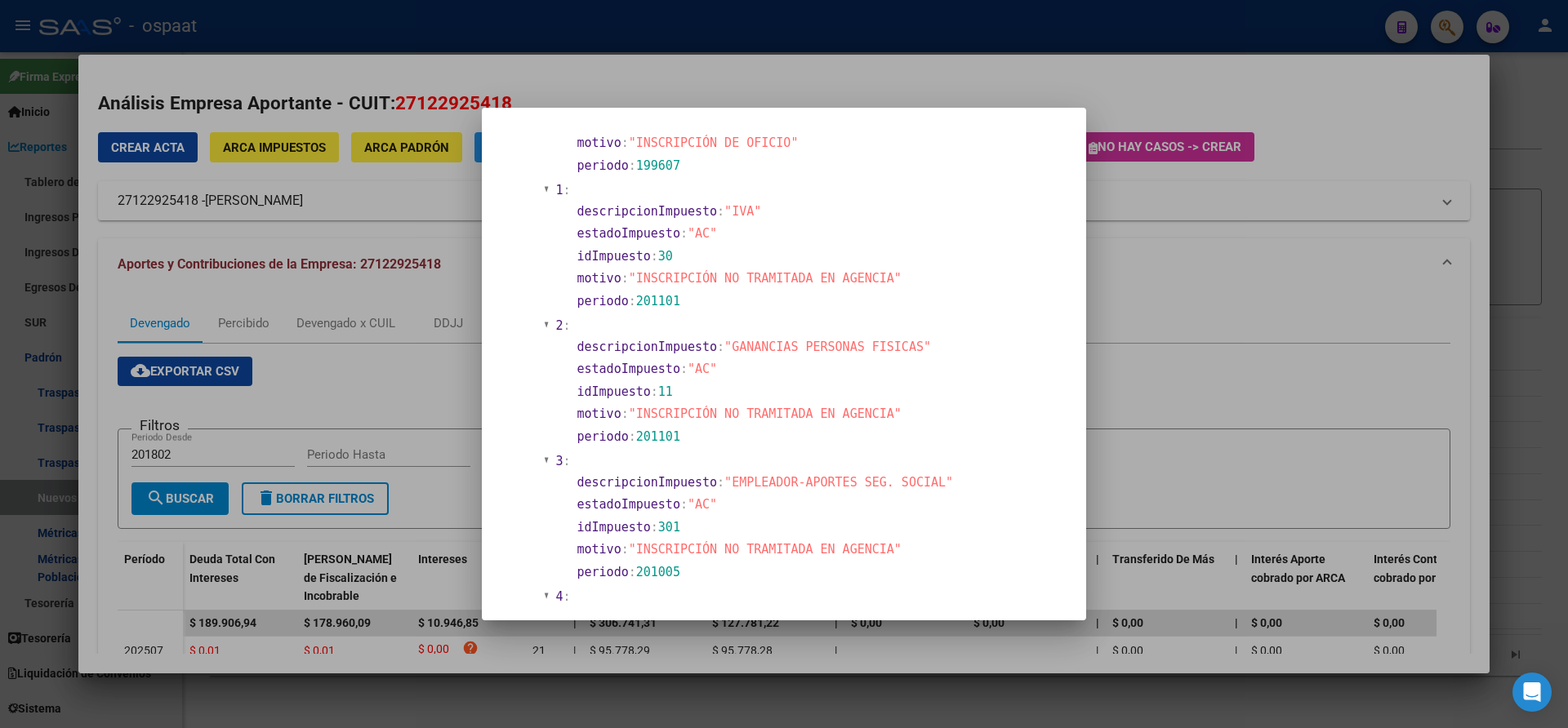
click at [1166, 344] on div at bounding box center [784, 364] width 1568 height 728
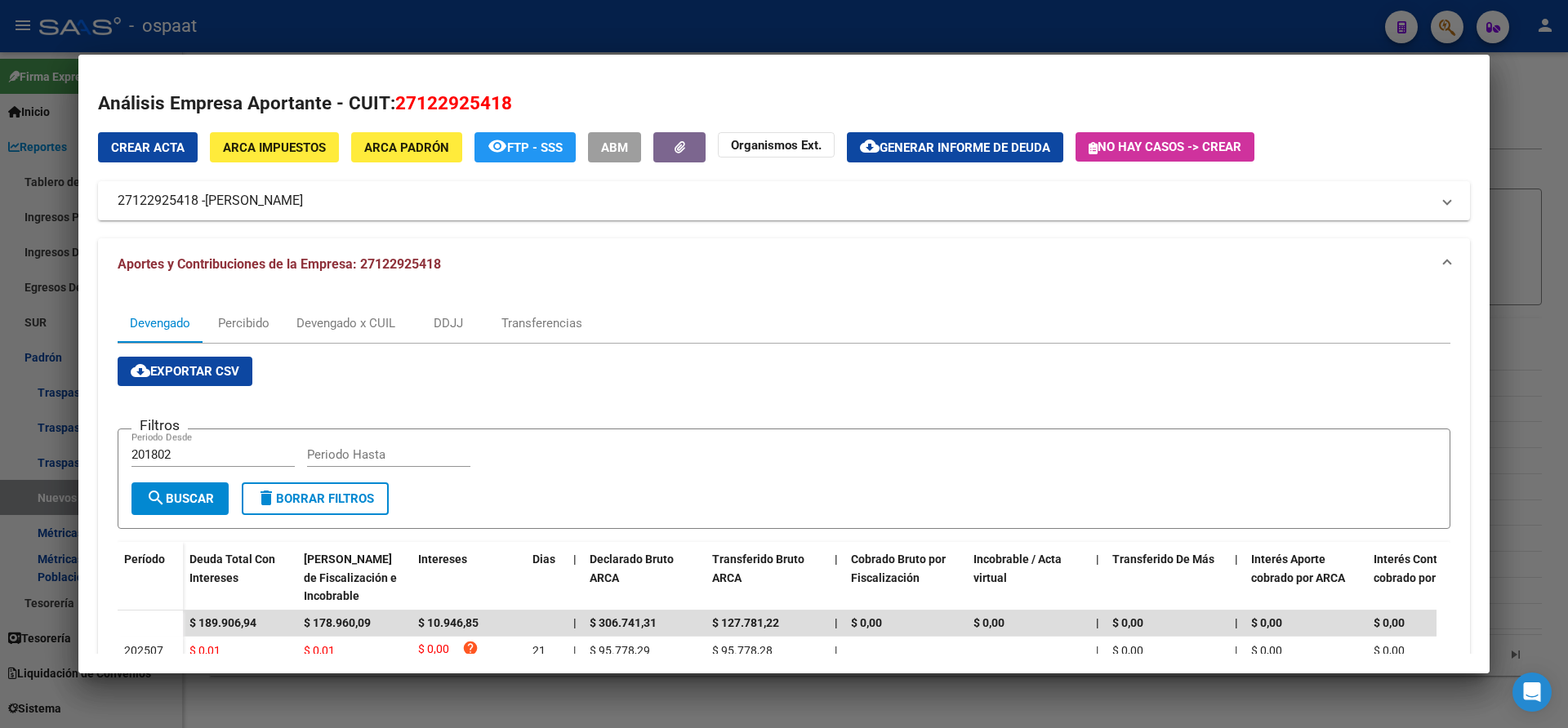
click at [59, 99] on div at bounding box center [784, 364] width 1568 height 728
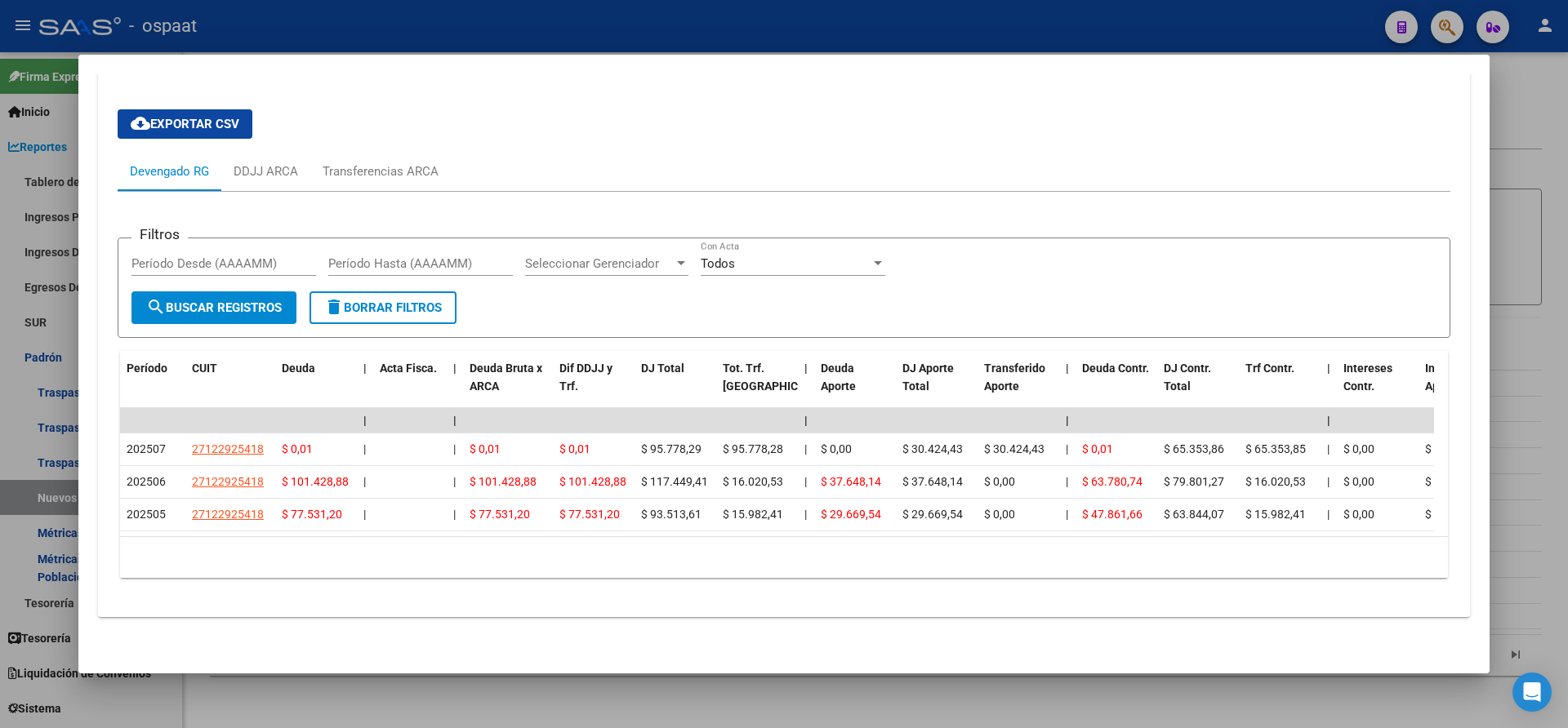
click at [51, 28] on div at bounding box center [784, 364] width 1568 height 728
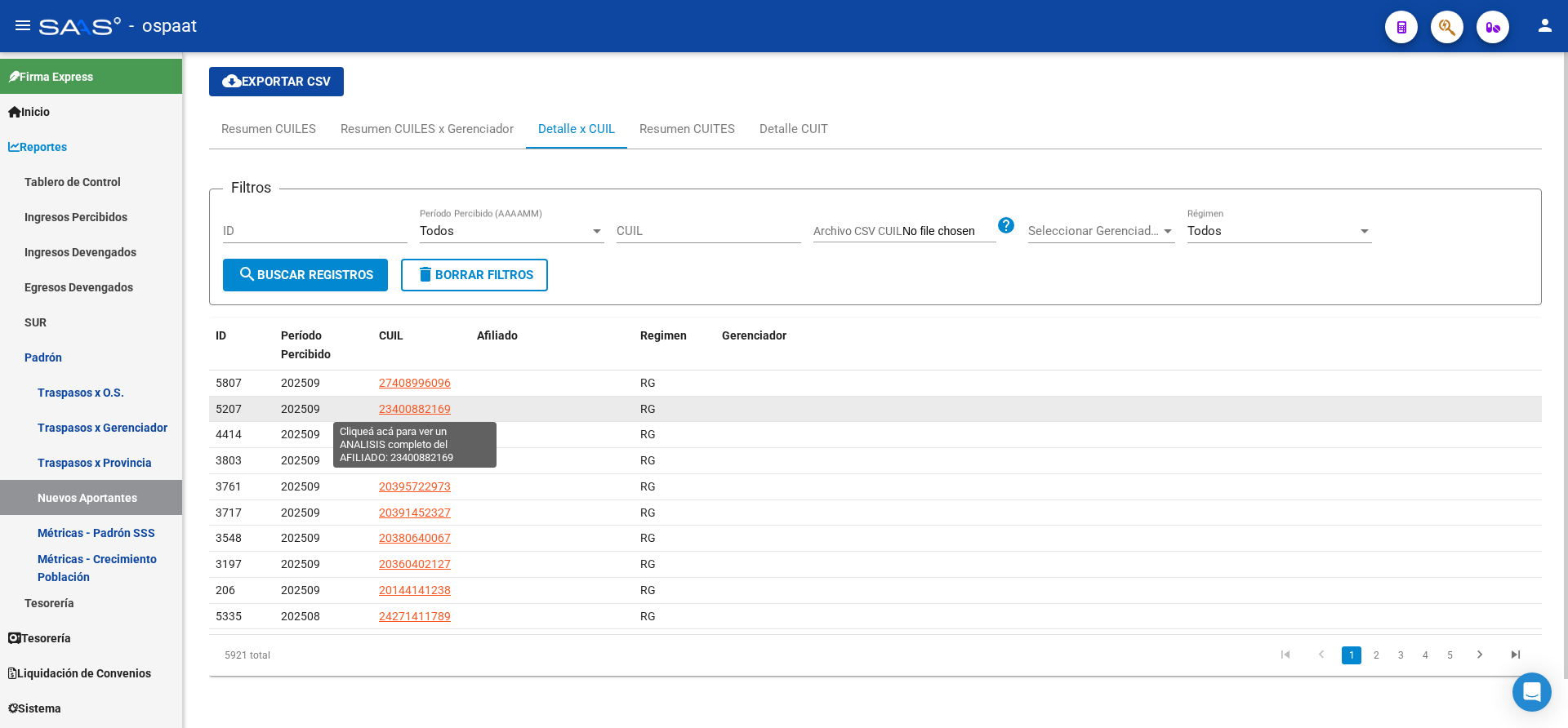
click at [424, 406] on span "23400882169" at bounding box center [415, 408] width 72 height 13
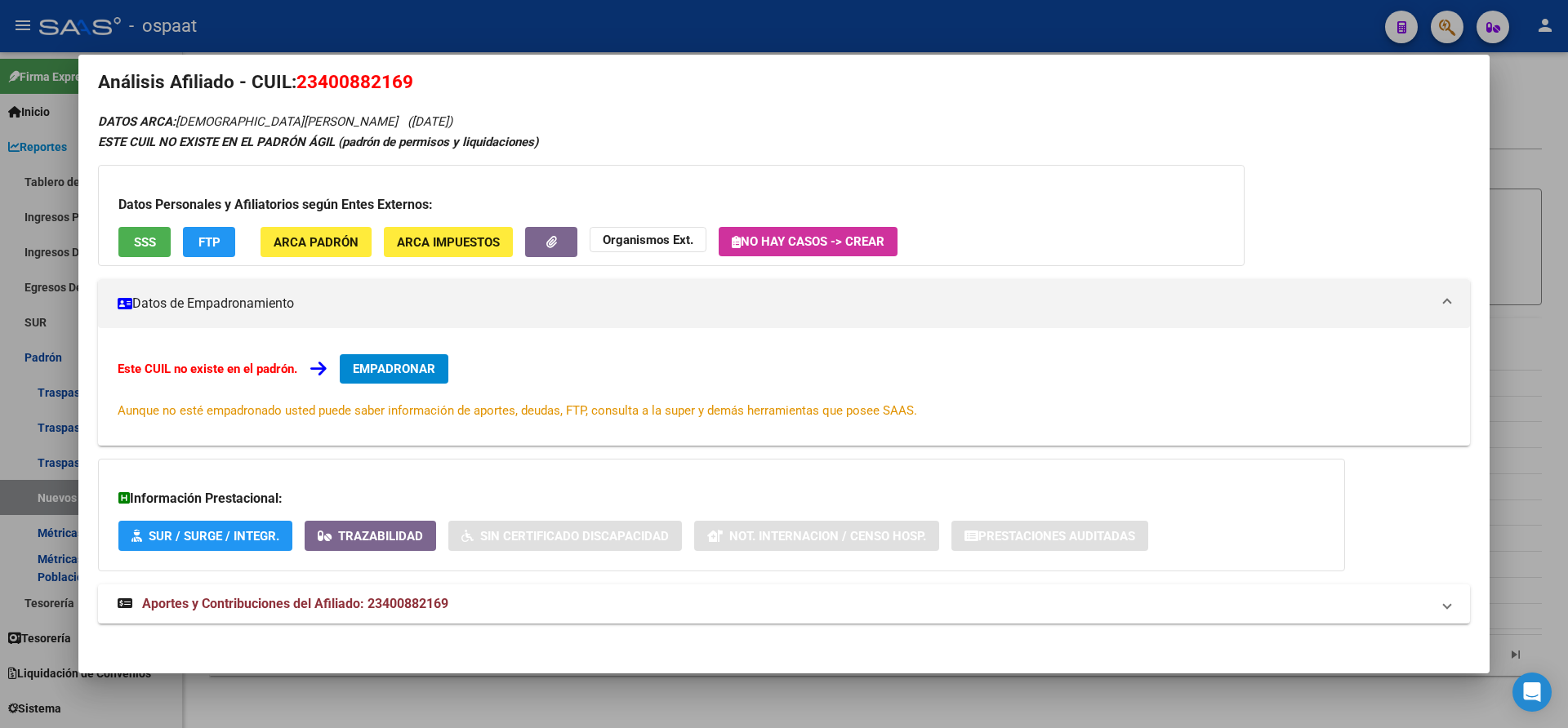
scroll to position [28, 0]
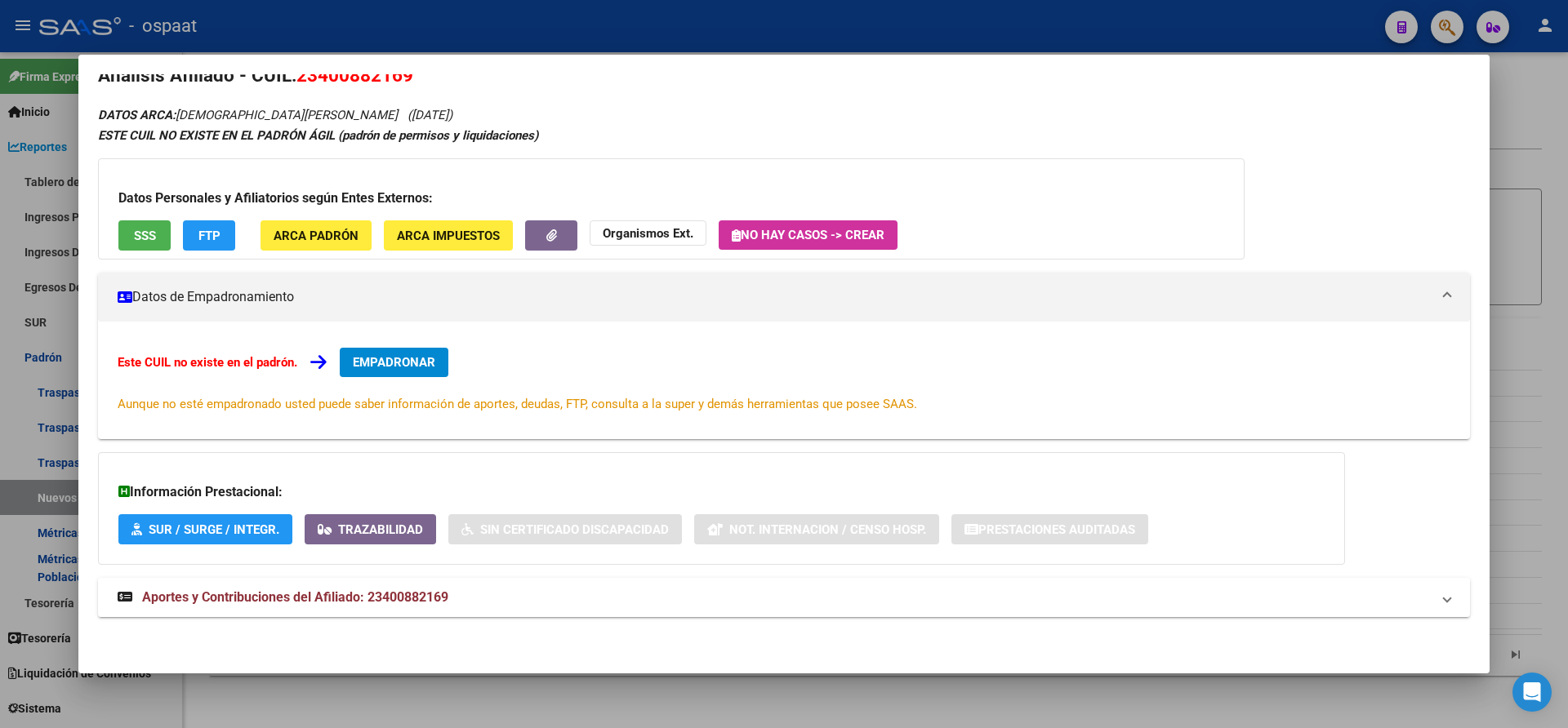
click at [349, 591] on span "Aportes y Contribuciones del Afiliado: 23400882169" at bounding box center [296, 597] width 306 height 16
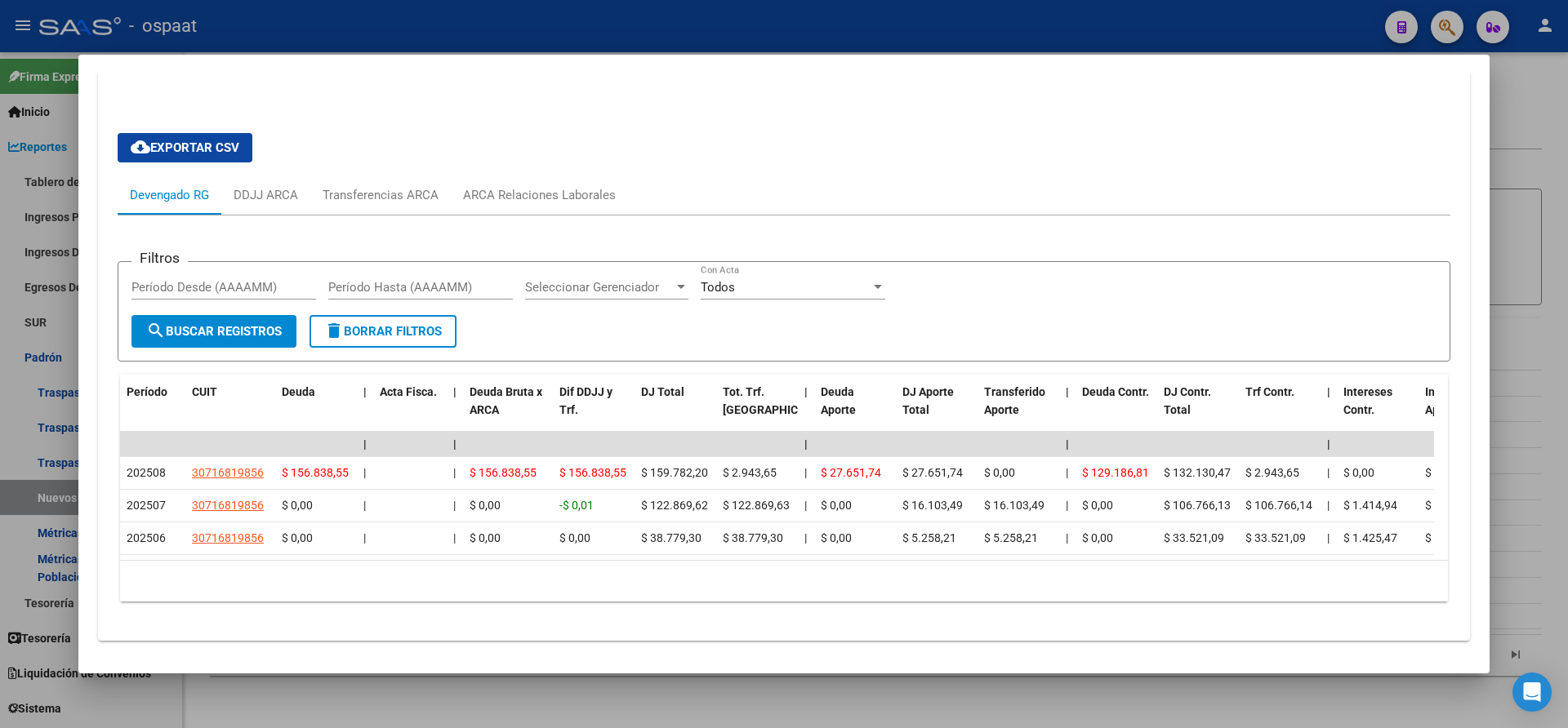
scroll to position [599, 0]
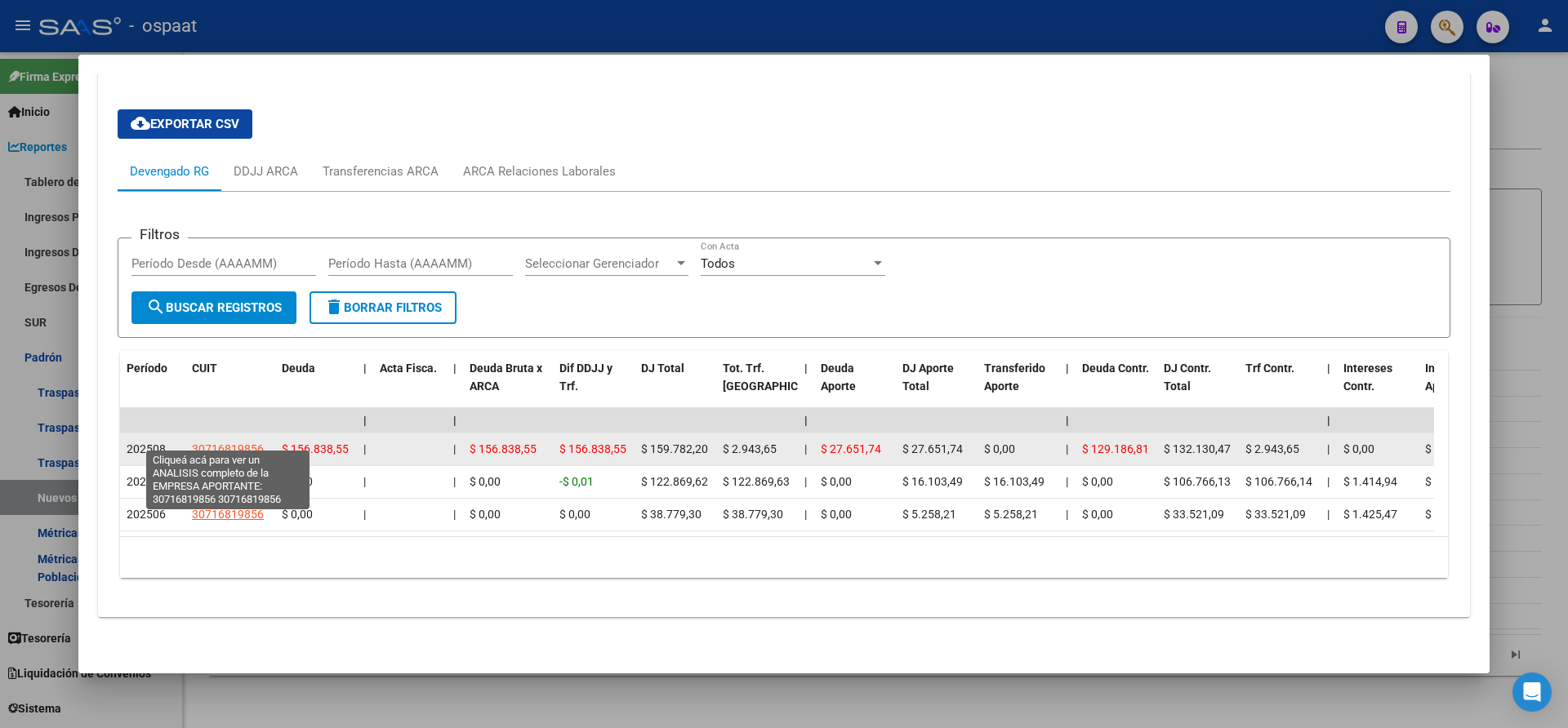
click at [239, 443] on span "30716819856" at bounding box center [228, 449] width 72 height 13
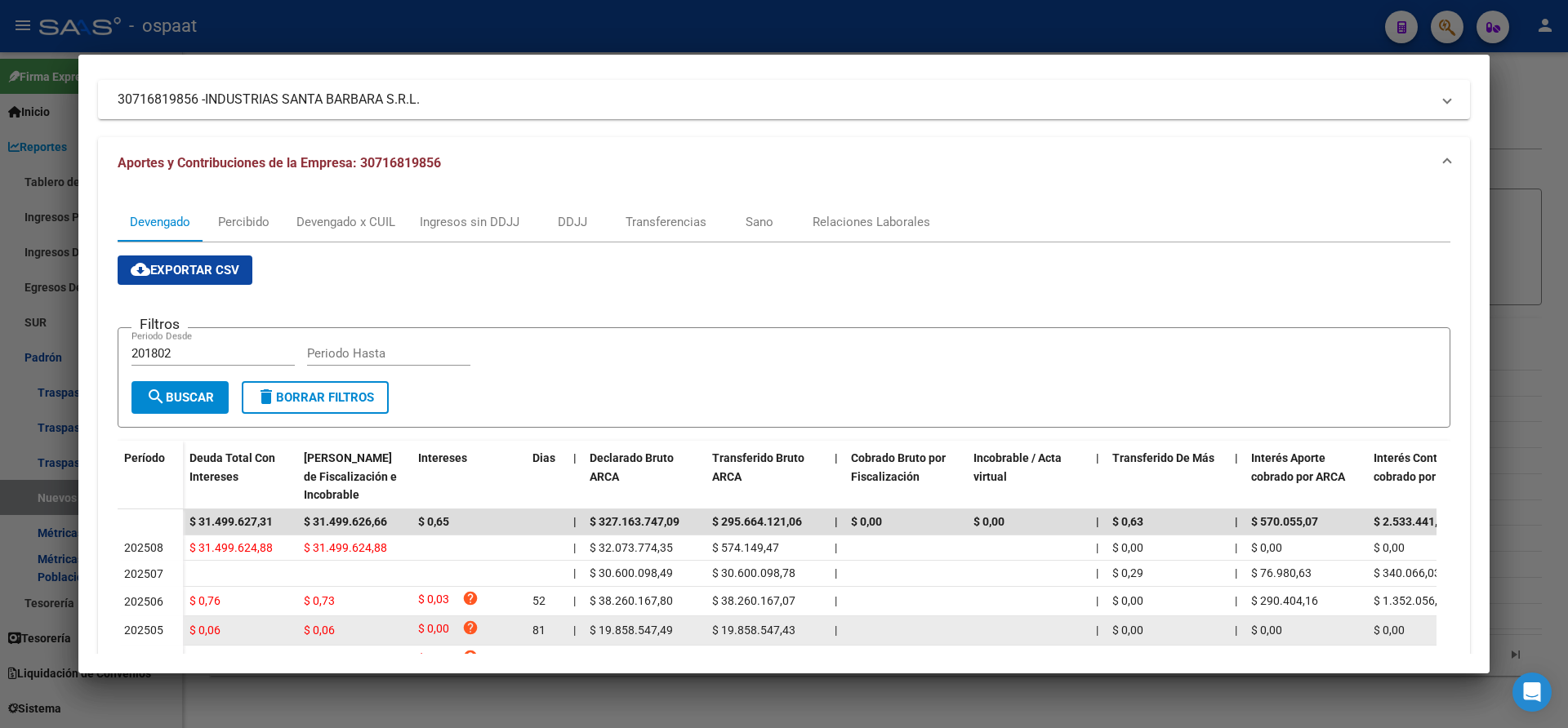
scroll to position [81, 0]
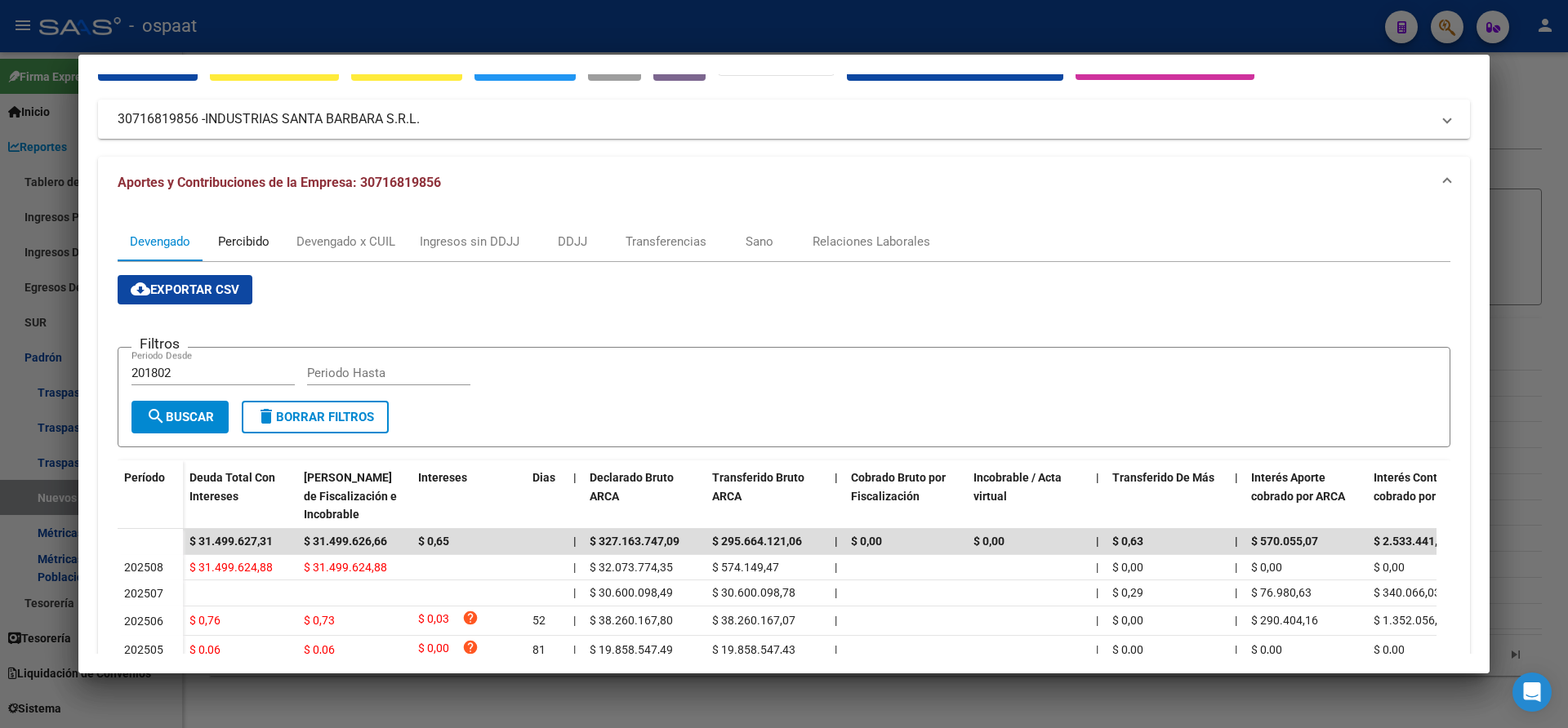
click at [235, 245] on div "Percibido" at bounding box center [243, 241] width 51 height 18
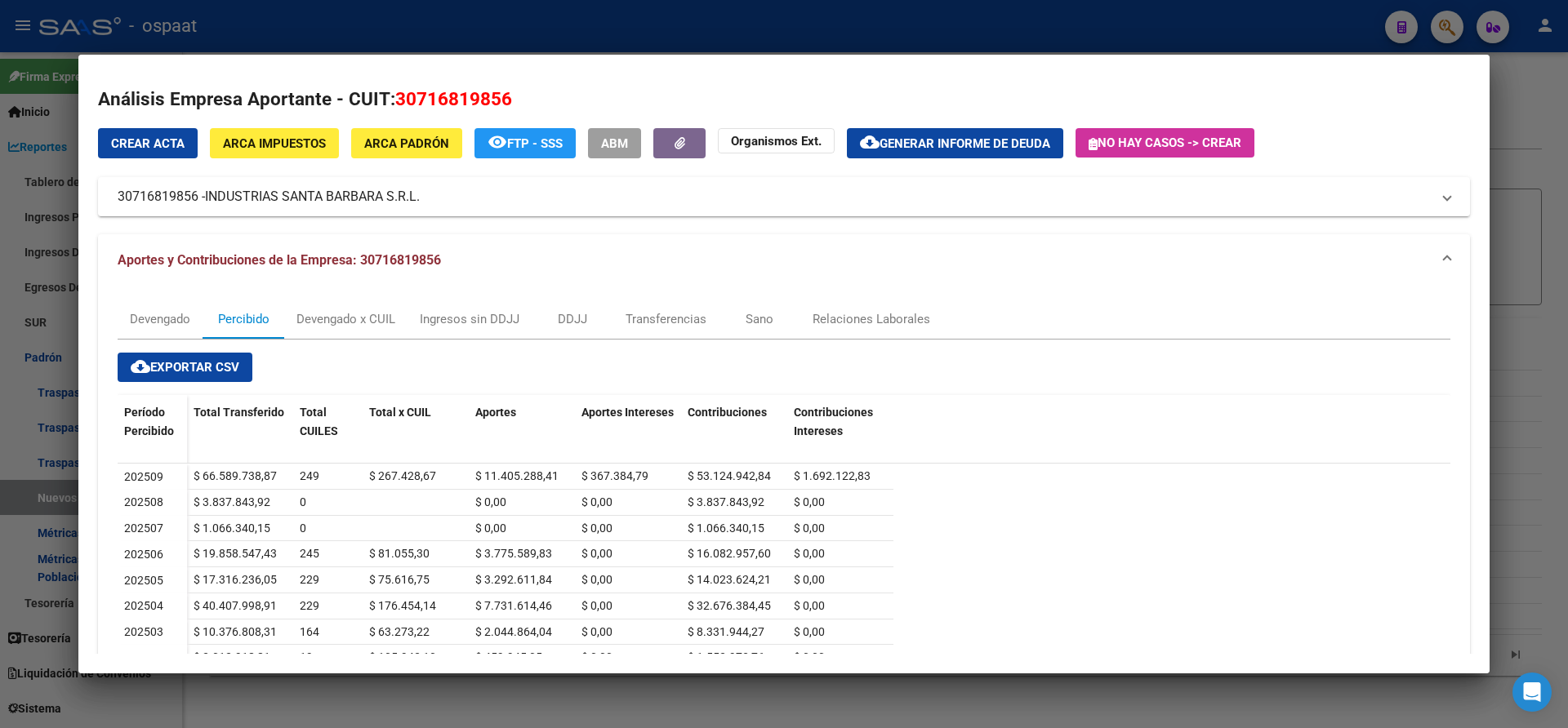
scroll to position [0, 0]
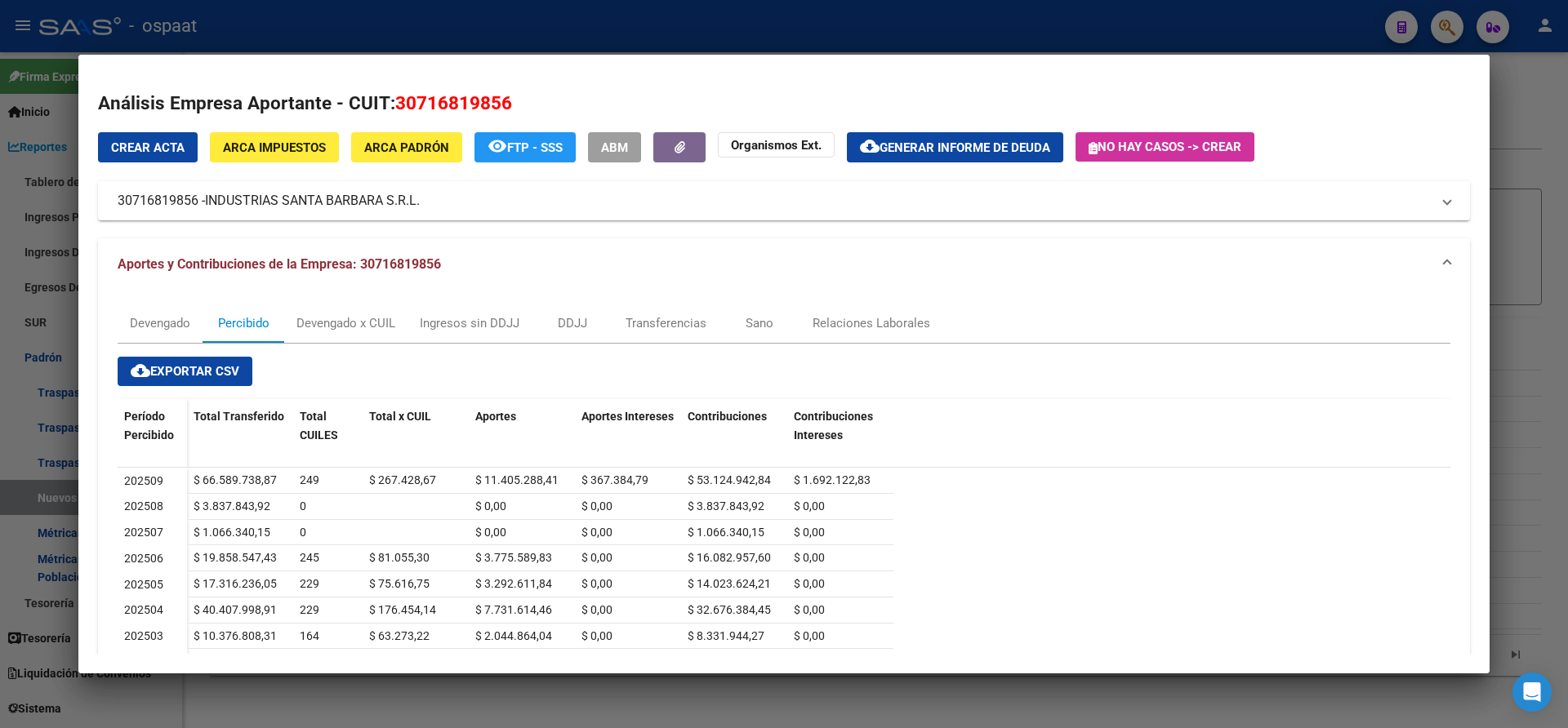
click at [63, 120] on div at bounding box center [784, 364] width 1568 height 728
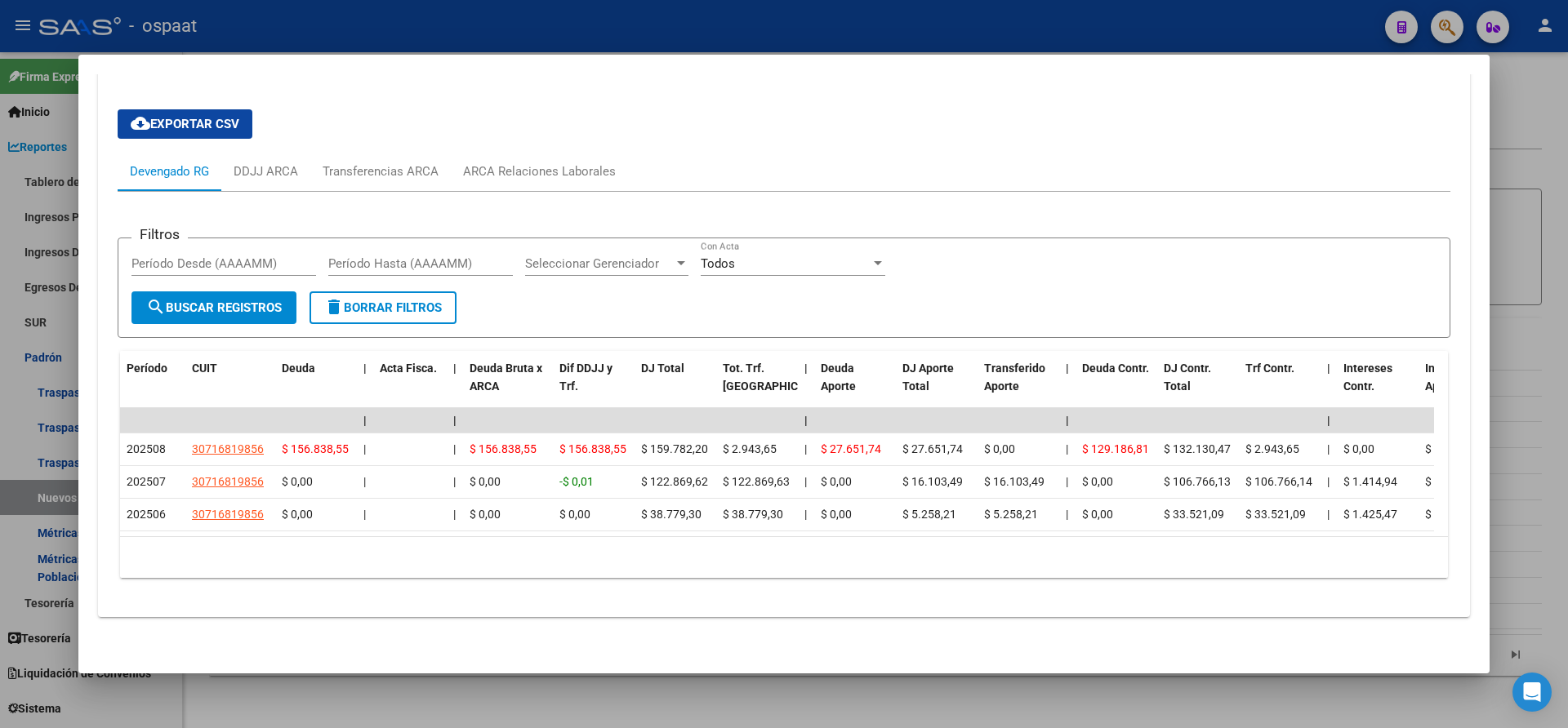
click at [1500, 101] on div at bounding box center [784, 364] width 1568 height 728
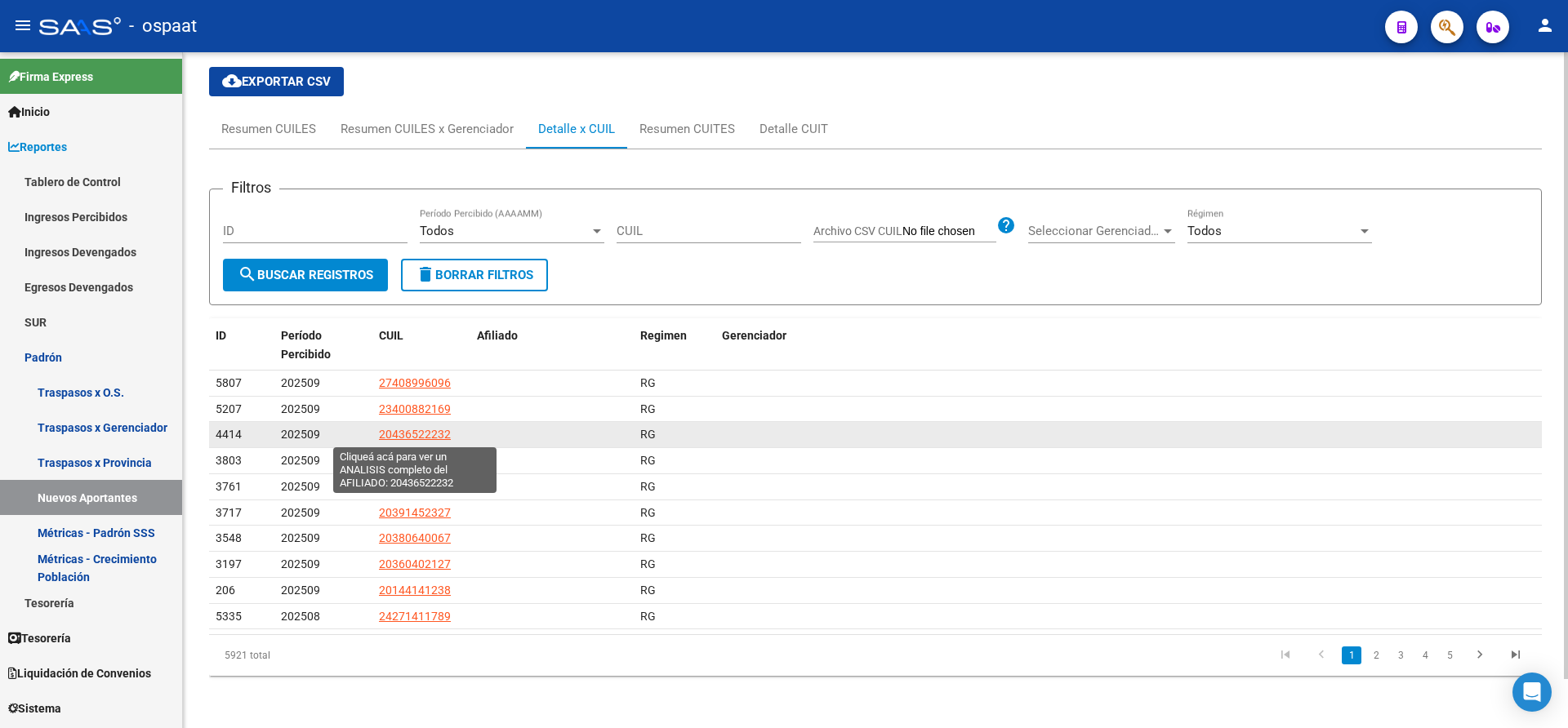
click at [432, 432] on span "20436522232" at bounding box center [415, 433] width 72 height 13
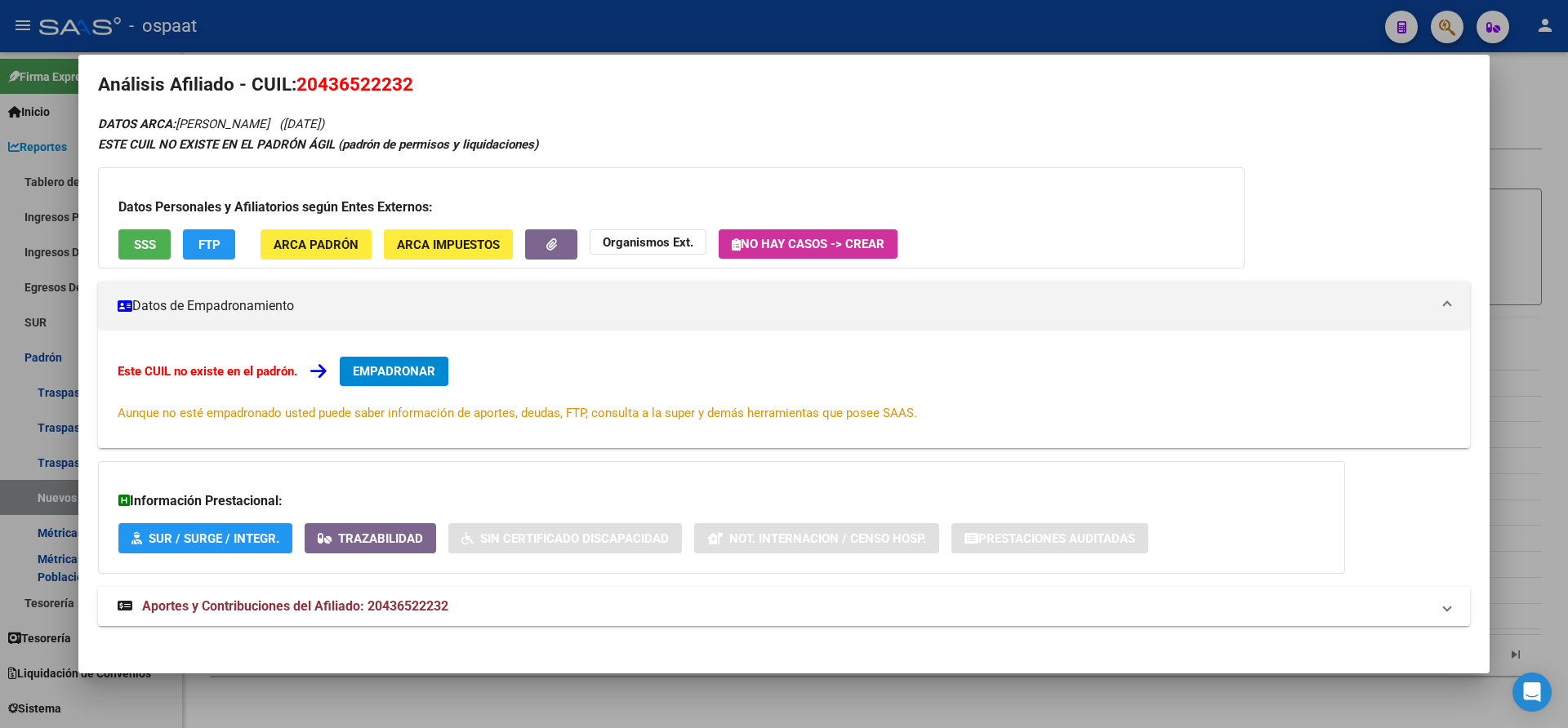
scroll to position [28, 0]
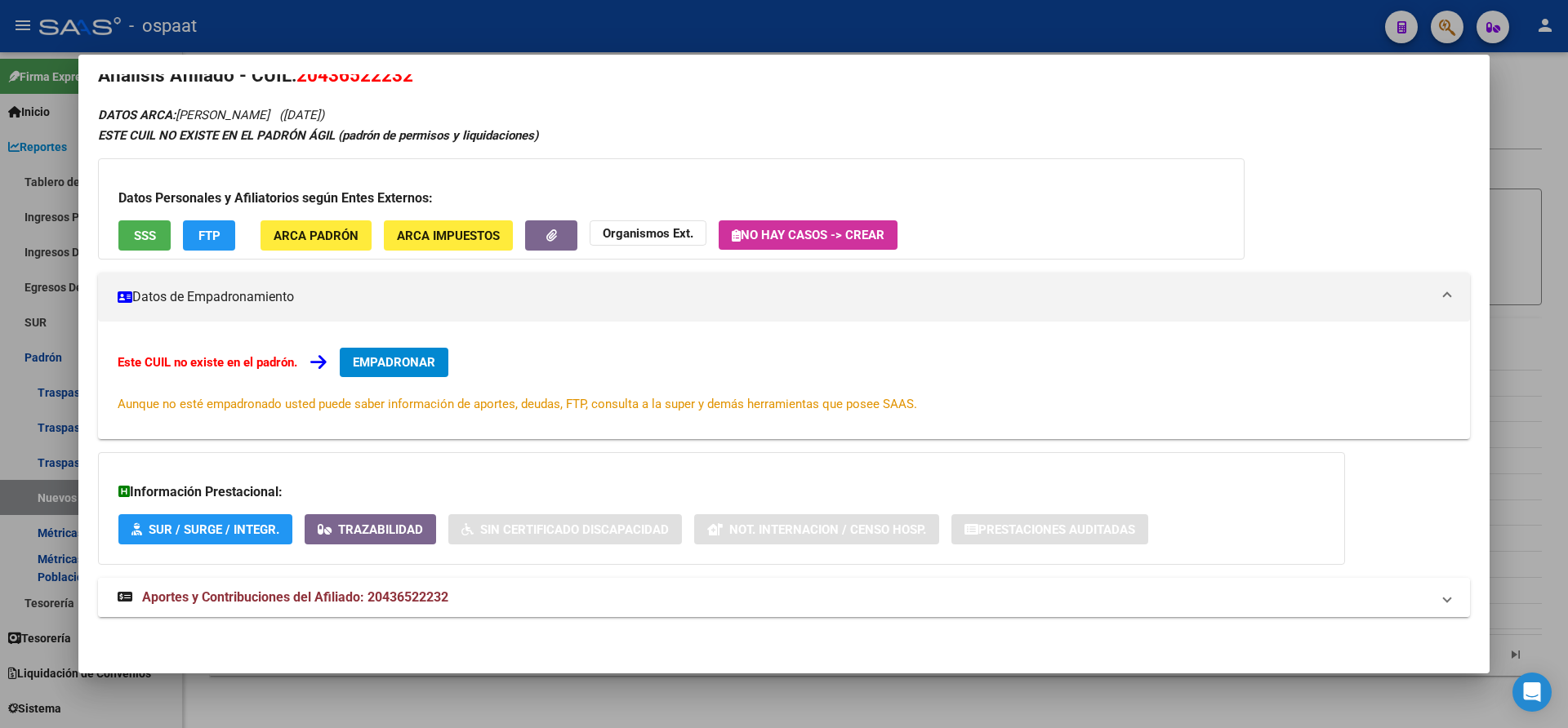
click at [355, 599] on span "Aportes y Contribuciones del Afiliado: 20436522232" at bounding box center [296, 597] width 306 height 16
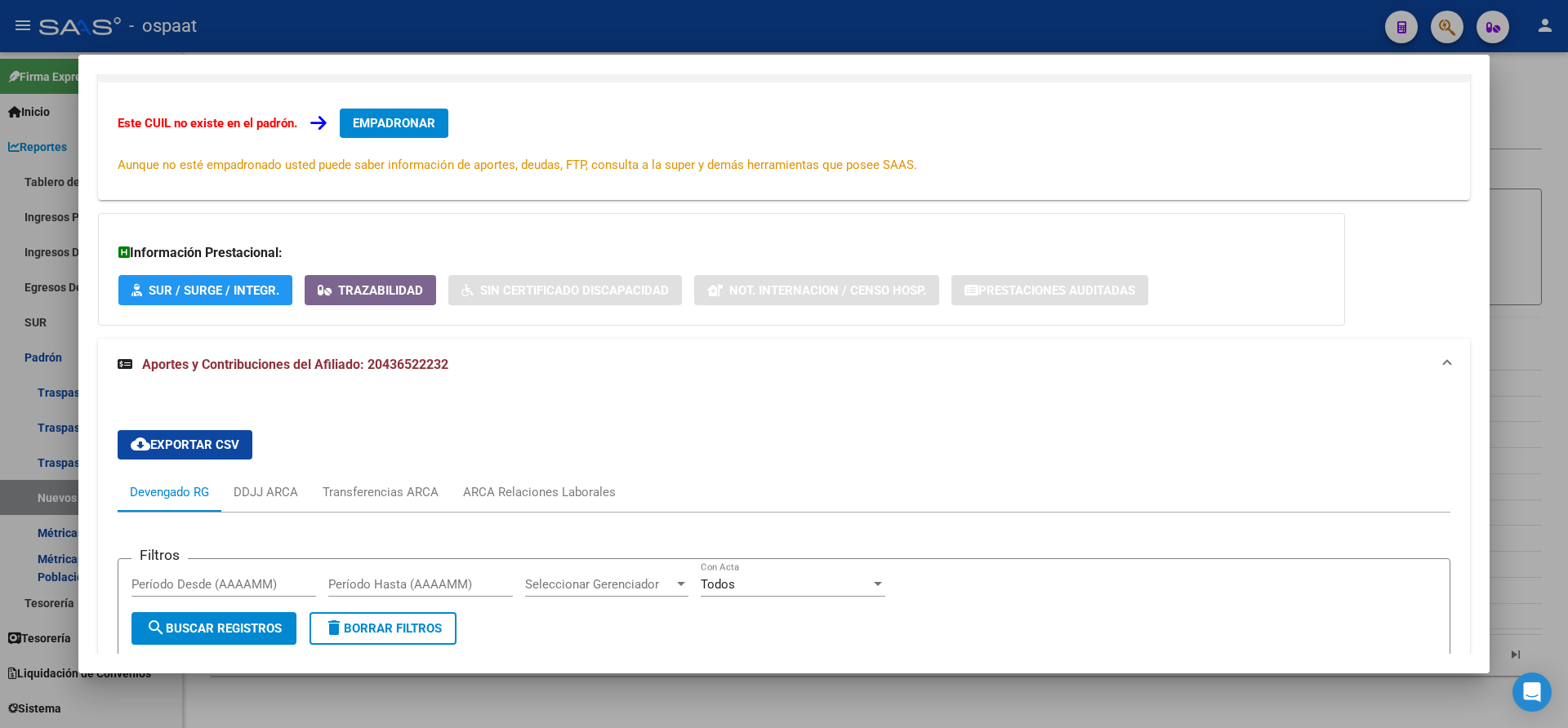
scroll to position [272, 0]
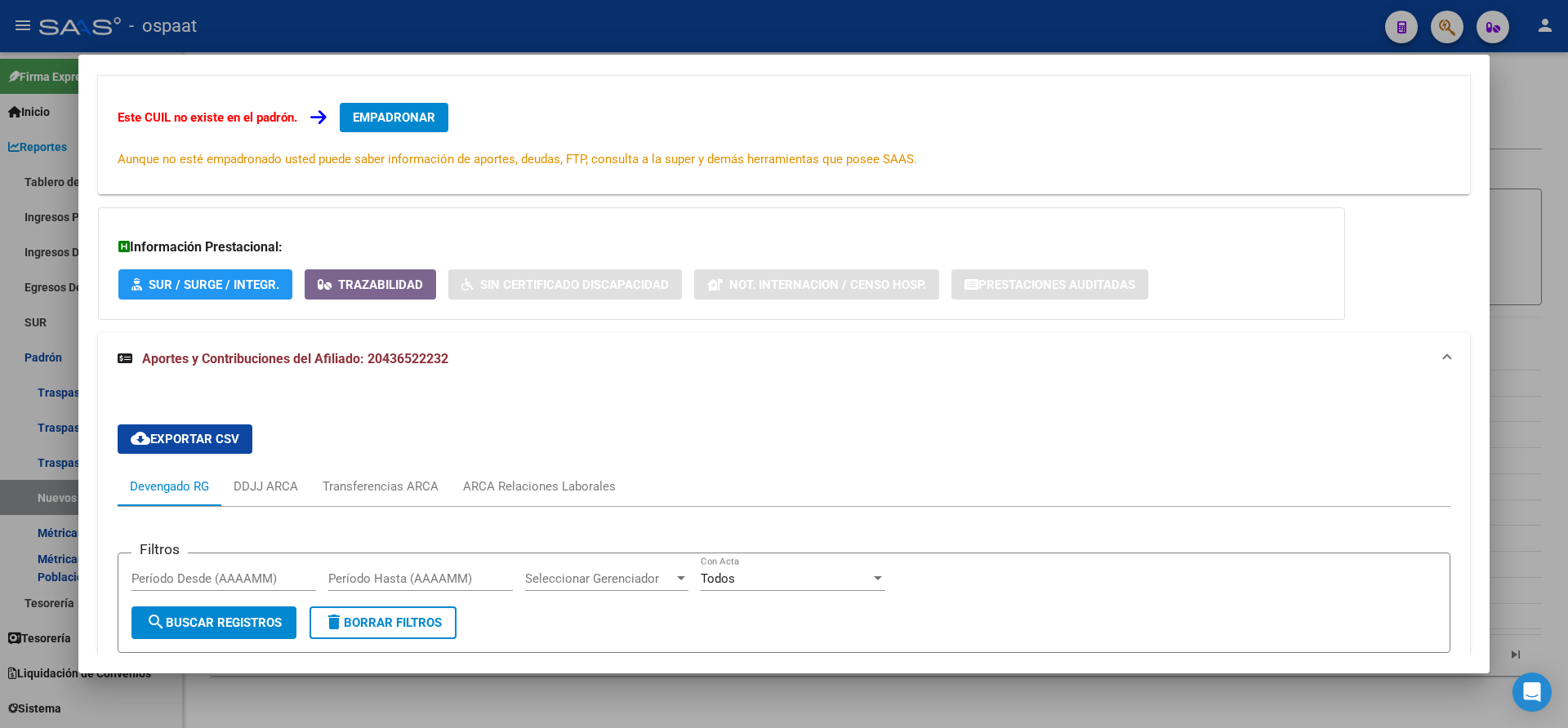
click at [56, 192] on div at bounding box center [784, 364] width 1568 height 728
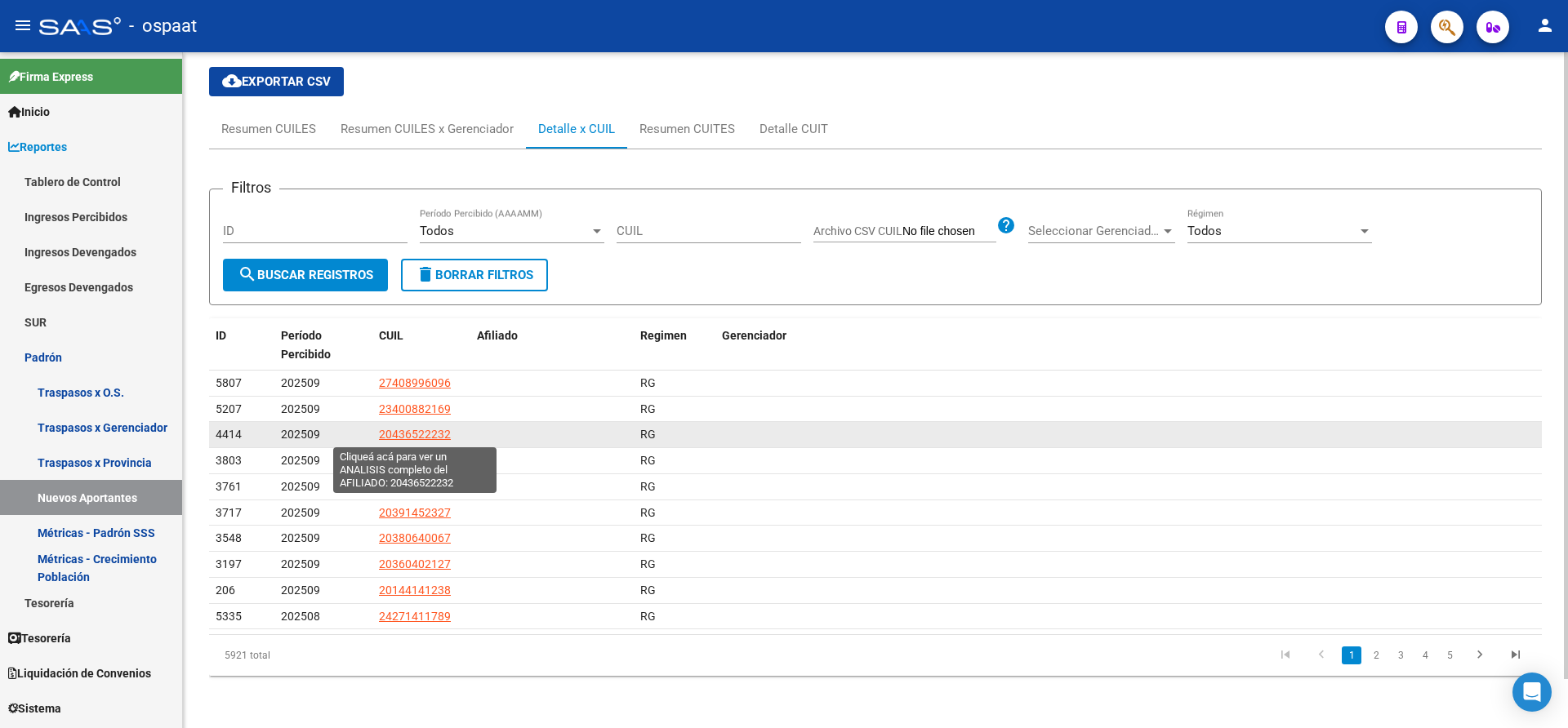
click at [419, 435] on span "20436522232" at bounding box center [415, 433] width 72 height 13
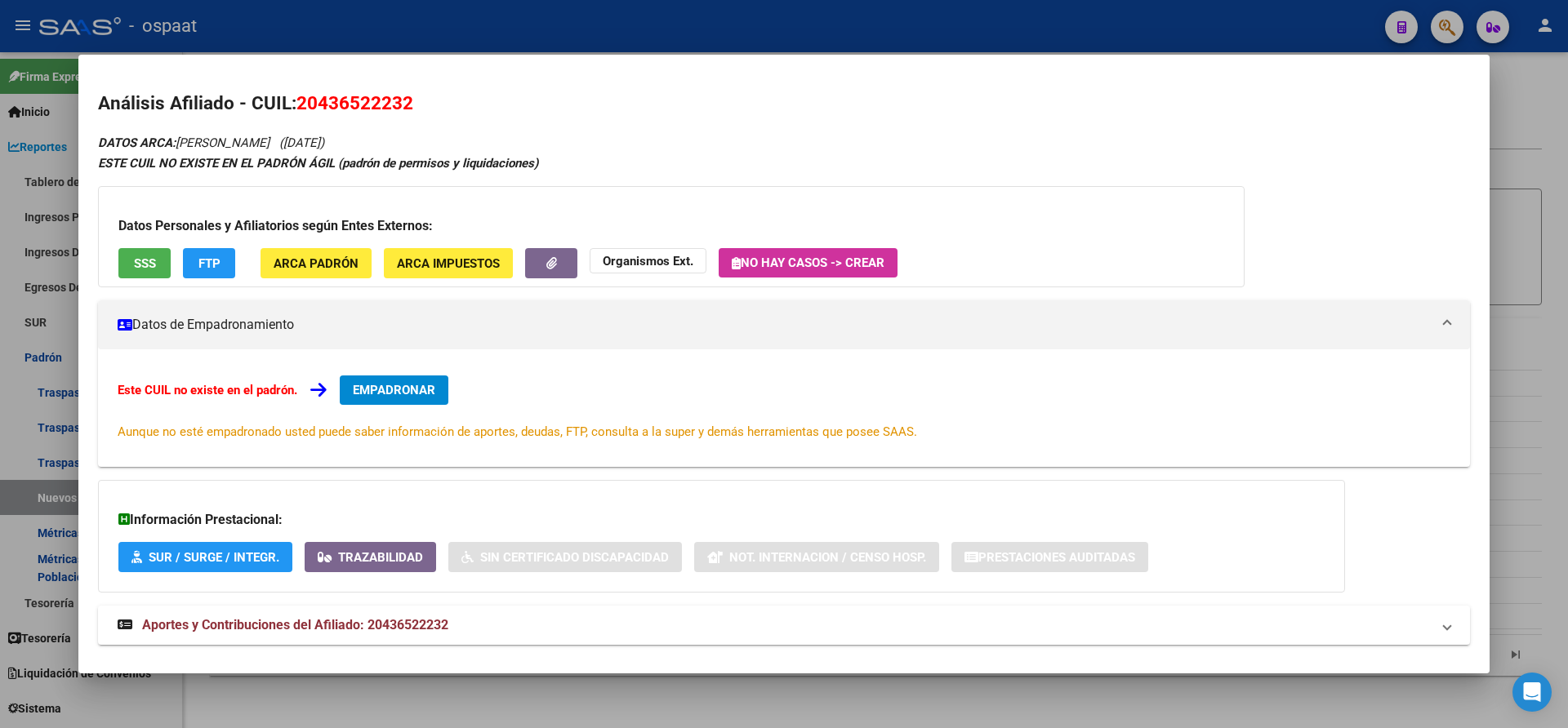
scroll to position [28, 0]
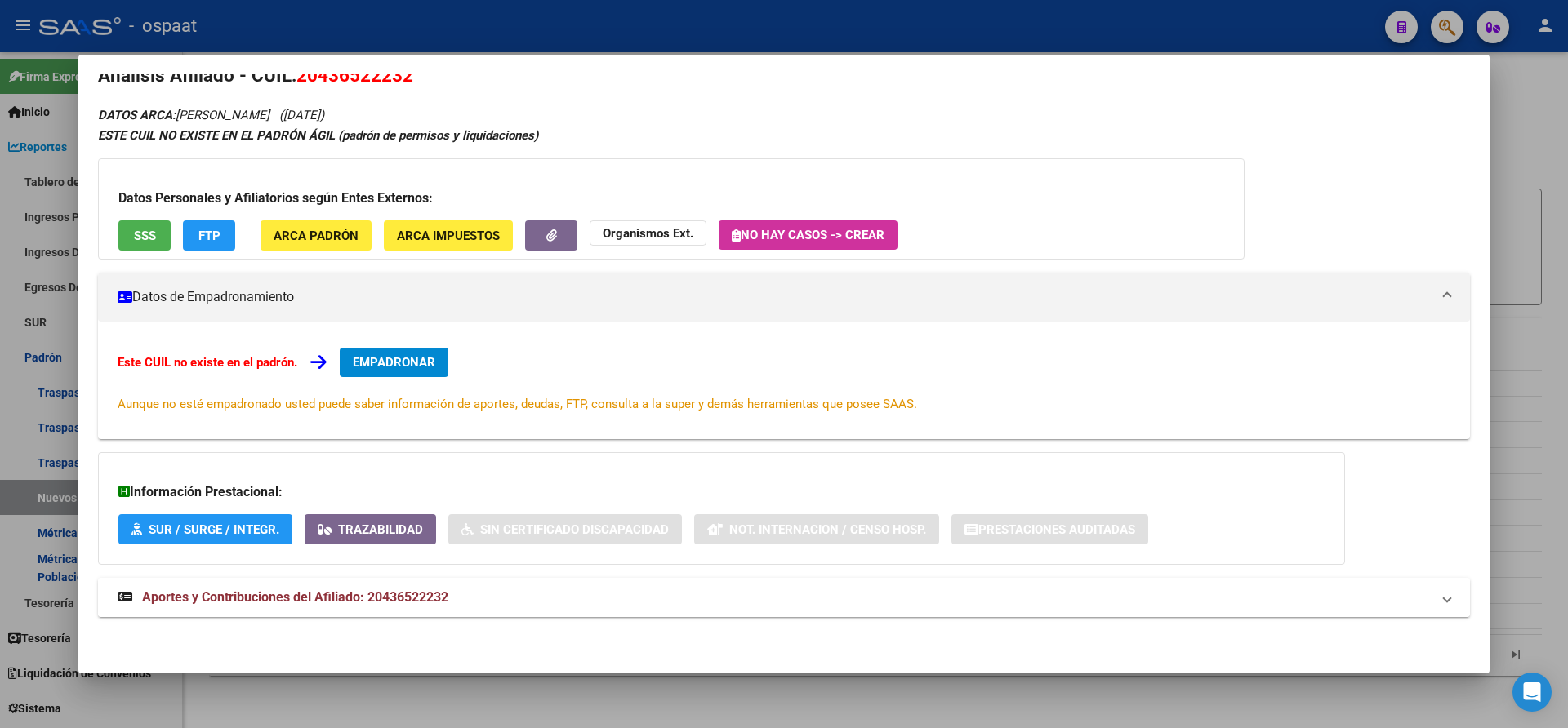
click at [338, 599] on span "Aportes y Contribuciones del Afiliado: 20436522232" at bounding box center [296, 597] width 306 height 16
click at [355, 597] on span "Aportes y Contribuciones del Afiliado: 20436522232" at bounding box center [296, 604] width 306 height 16
click at [345, 596] on span "Aportes y Contribuciones del Afiliado: 20436522232" at bounding box center [296, 597] width 306 height 16
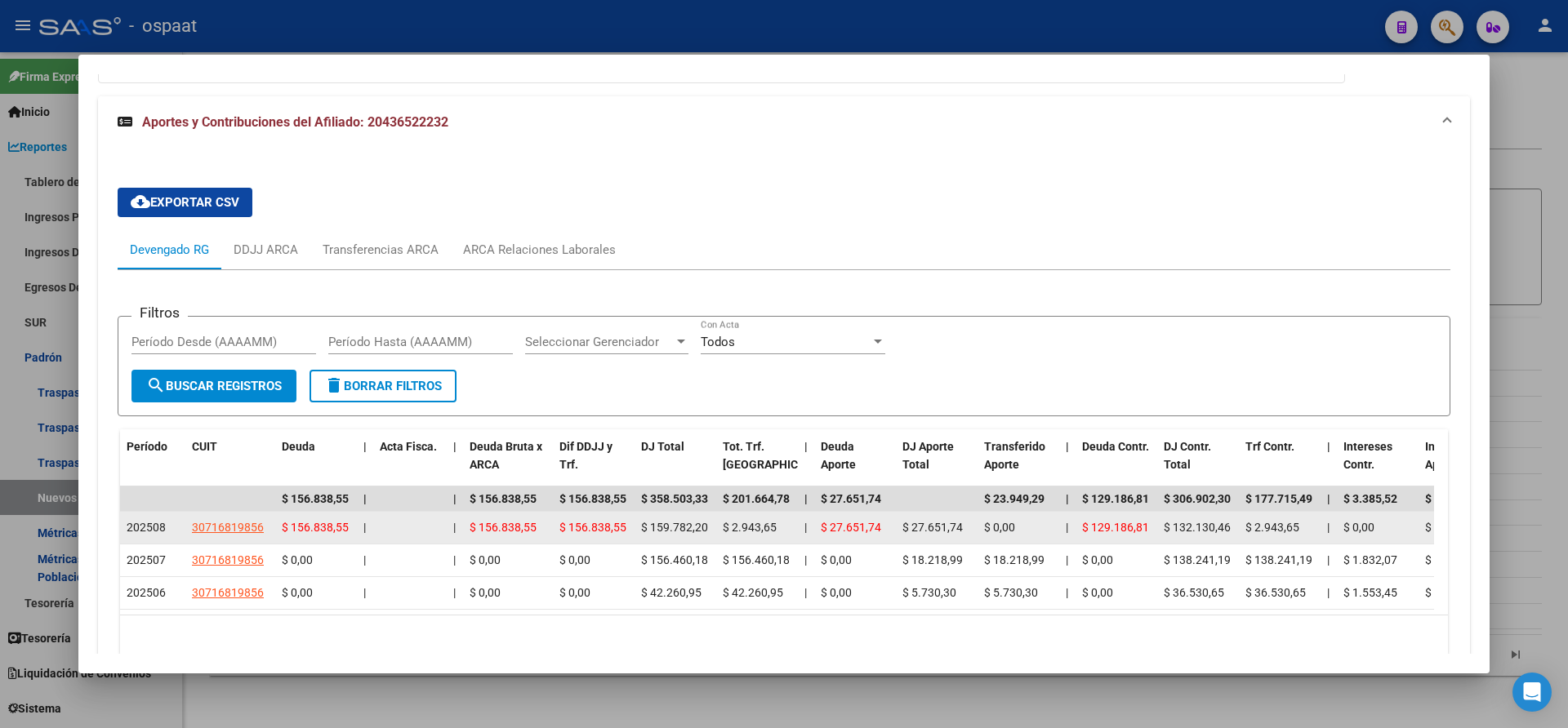
scroll to position [518, 0]
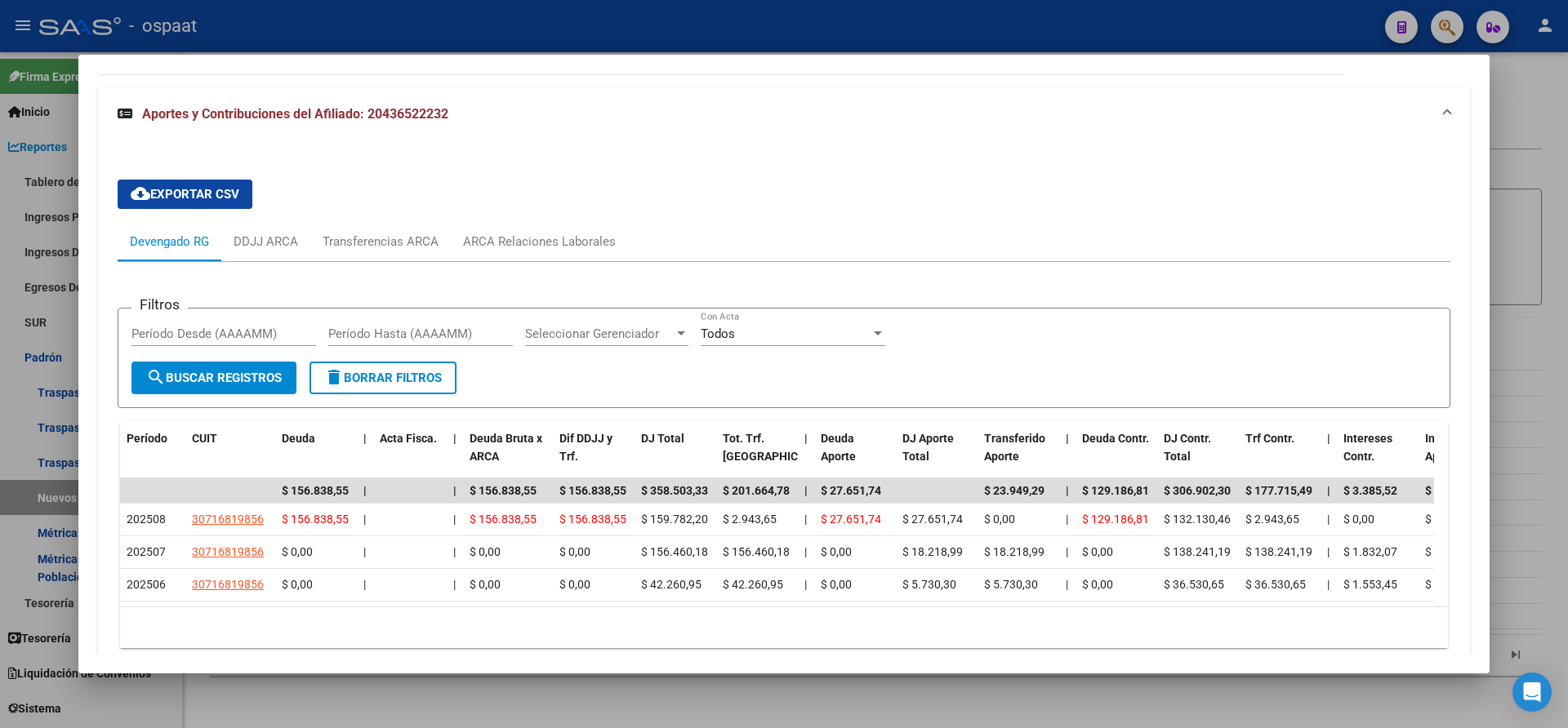
click at [1503, 134] on div at bounding box center [784, 364] width 1568 height 728
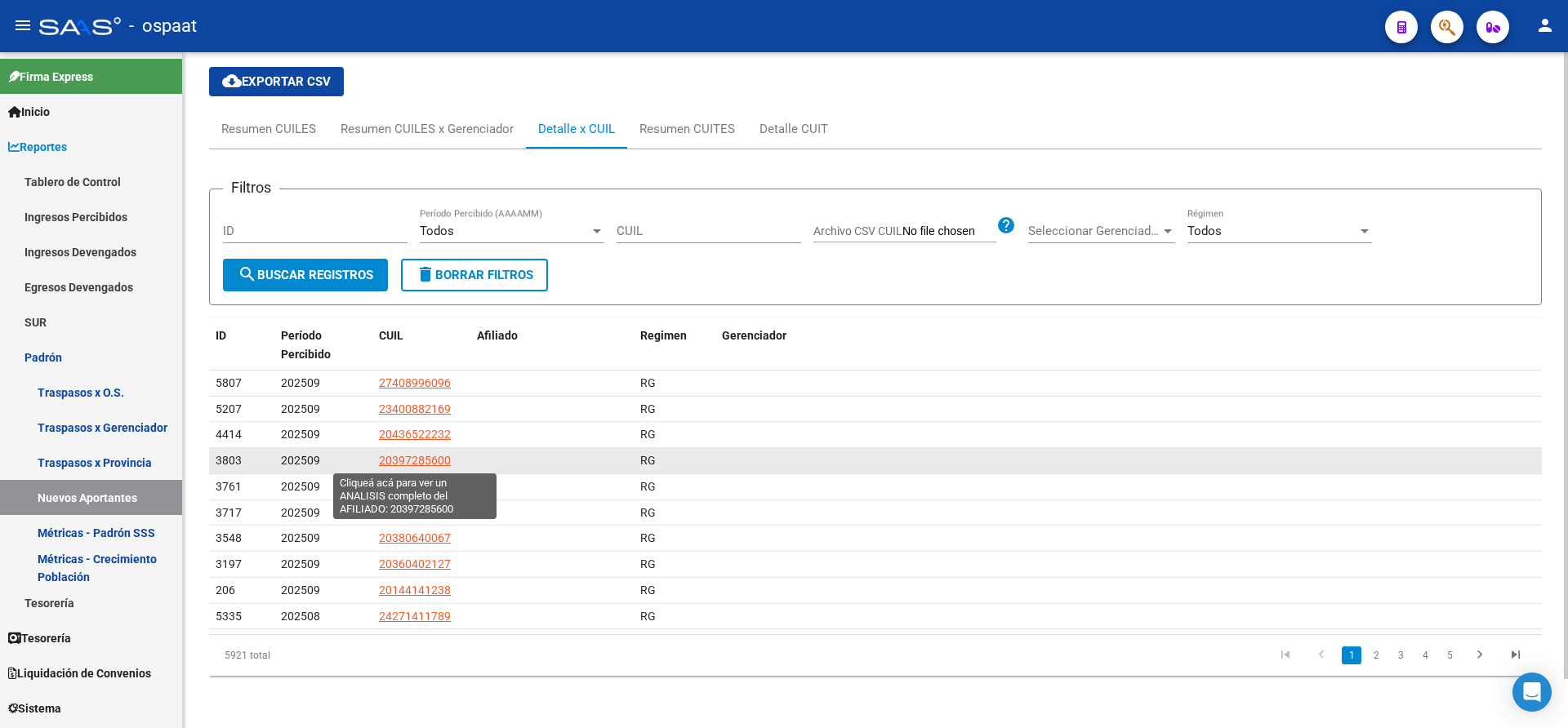
click at [432, 460] on span "20397285600" at bounding box center [415, 459] width 72 height 13
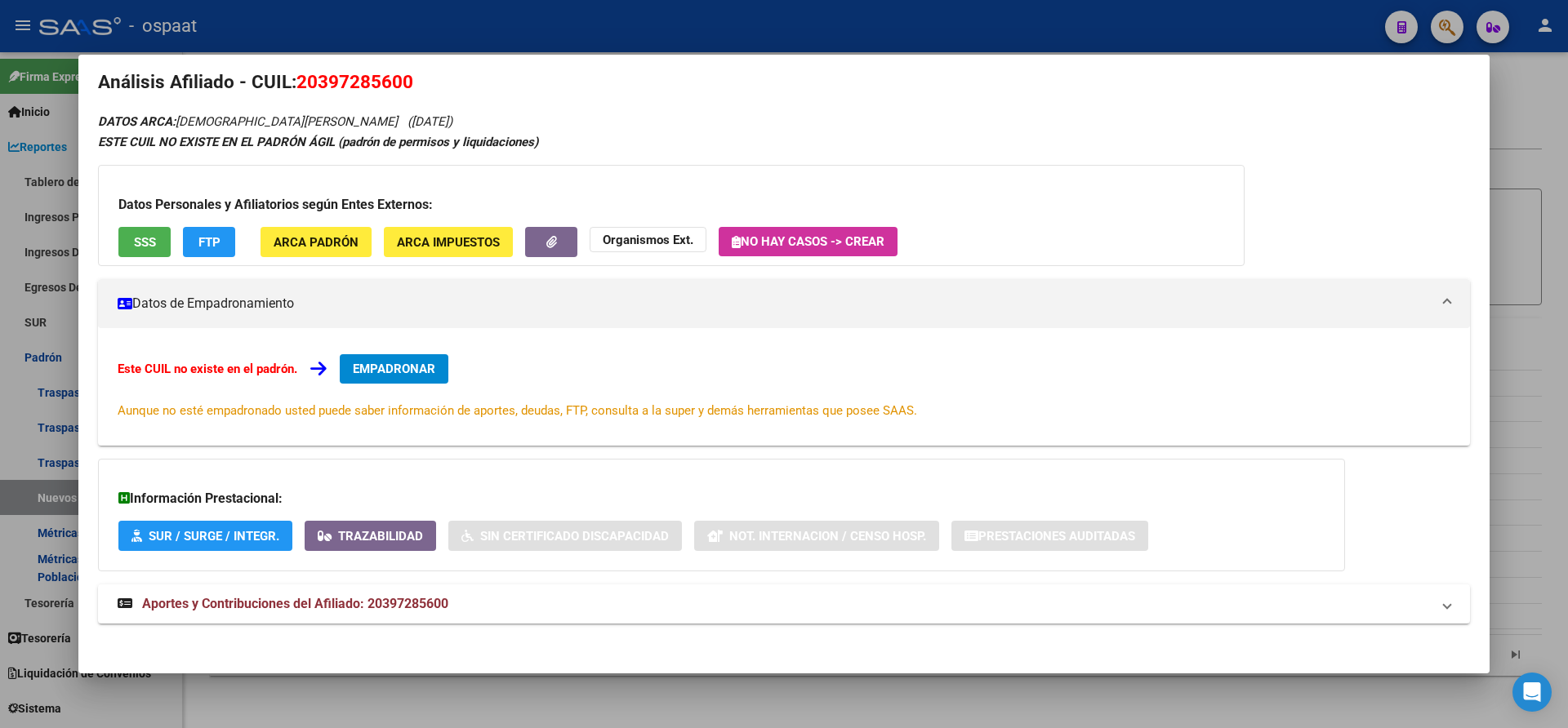
scroll to position [28, 0]
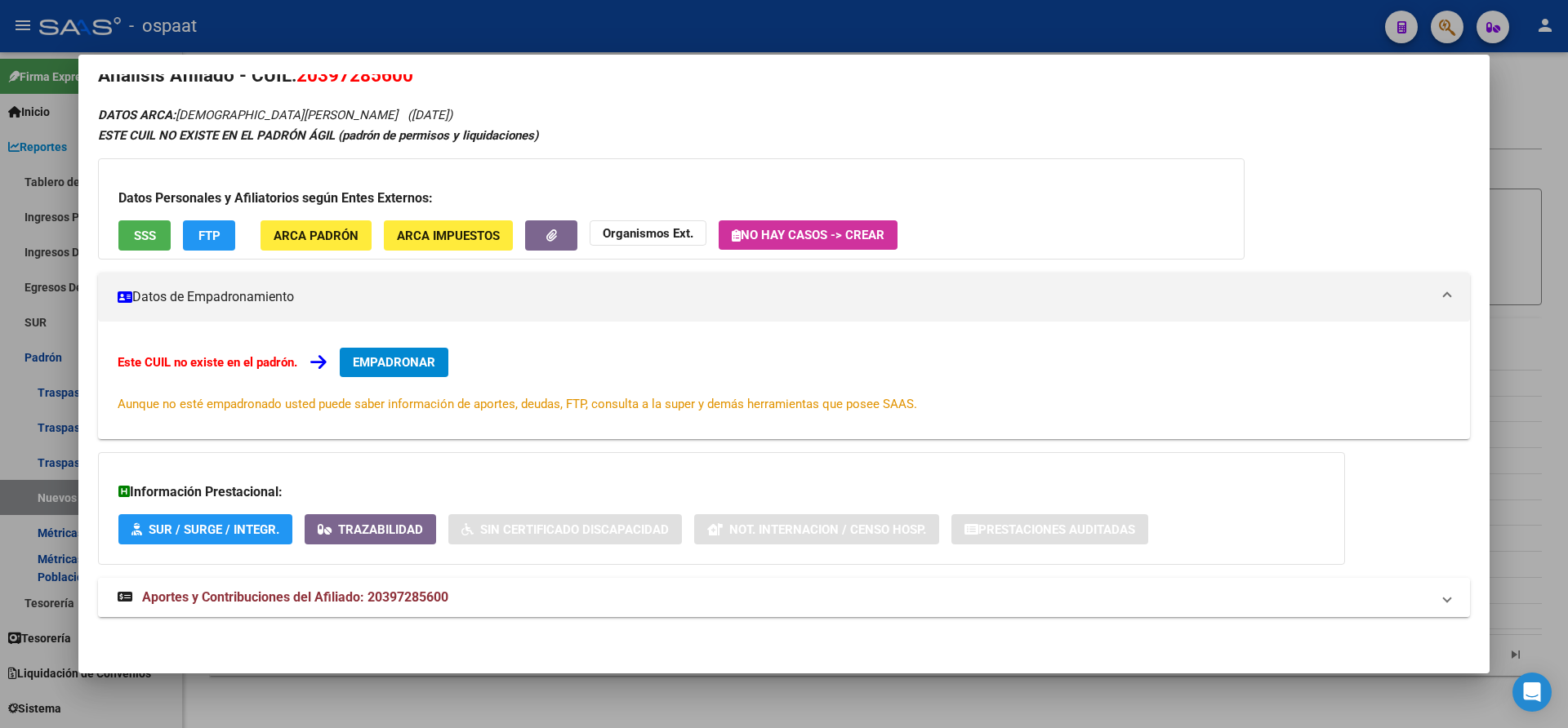
click at [394, 593] on span "Aportes y Contribuciones del Afiliado: 20397285600" at bounding box center [296, 597] width 306 height 16
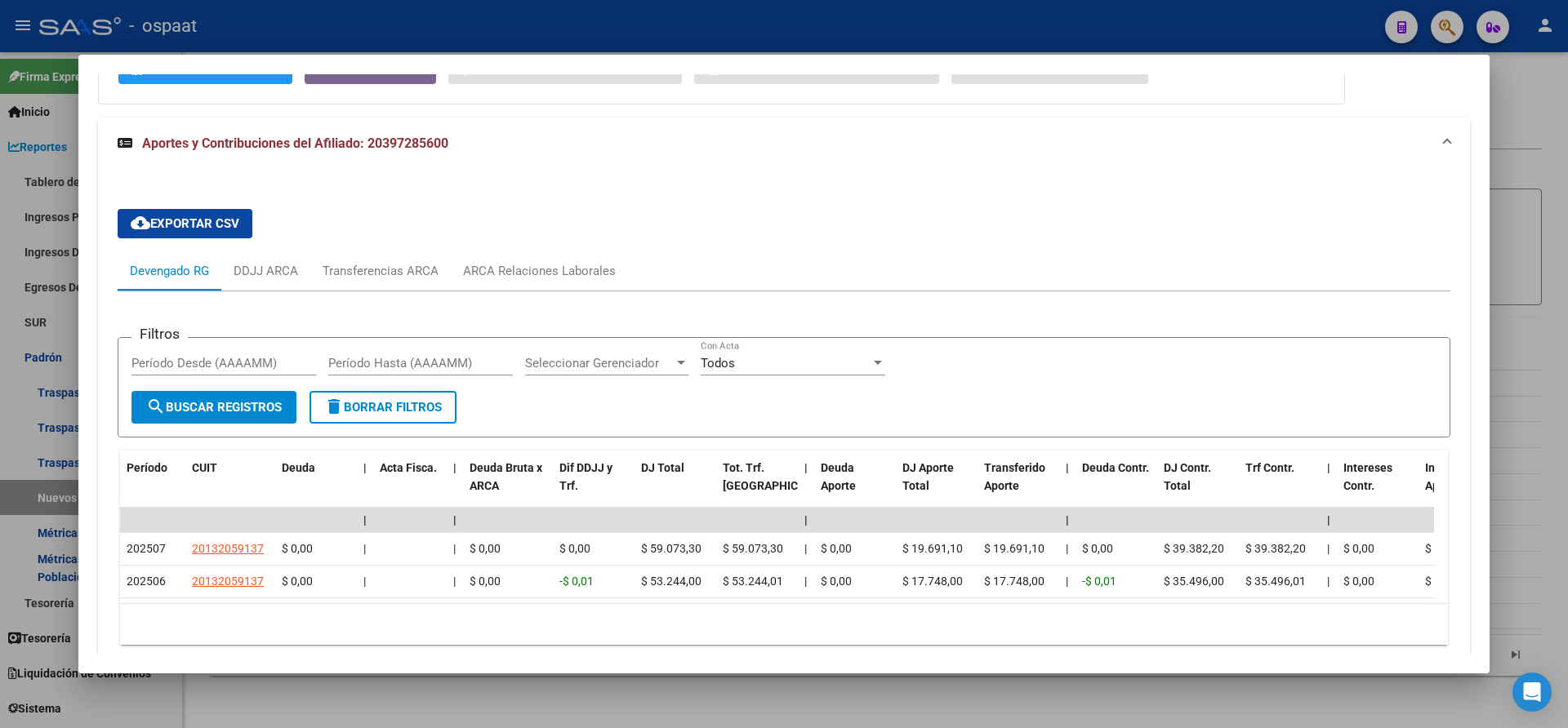
scroll to position [518, 0]
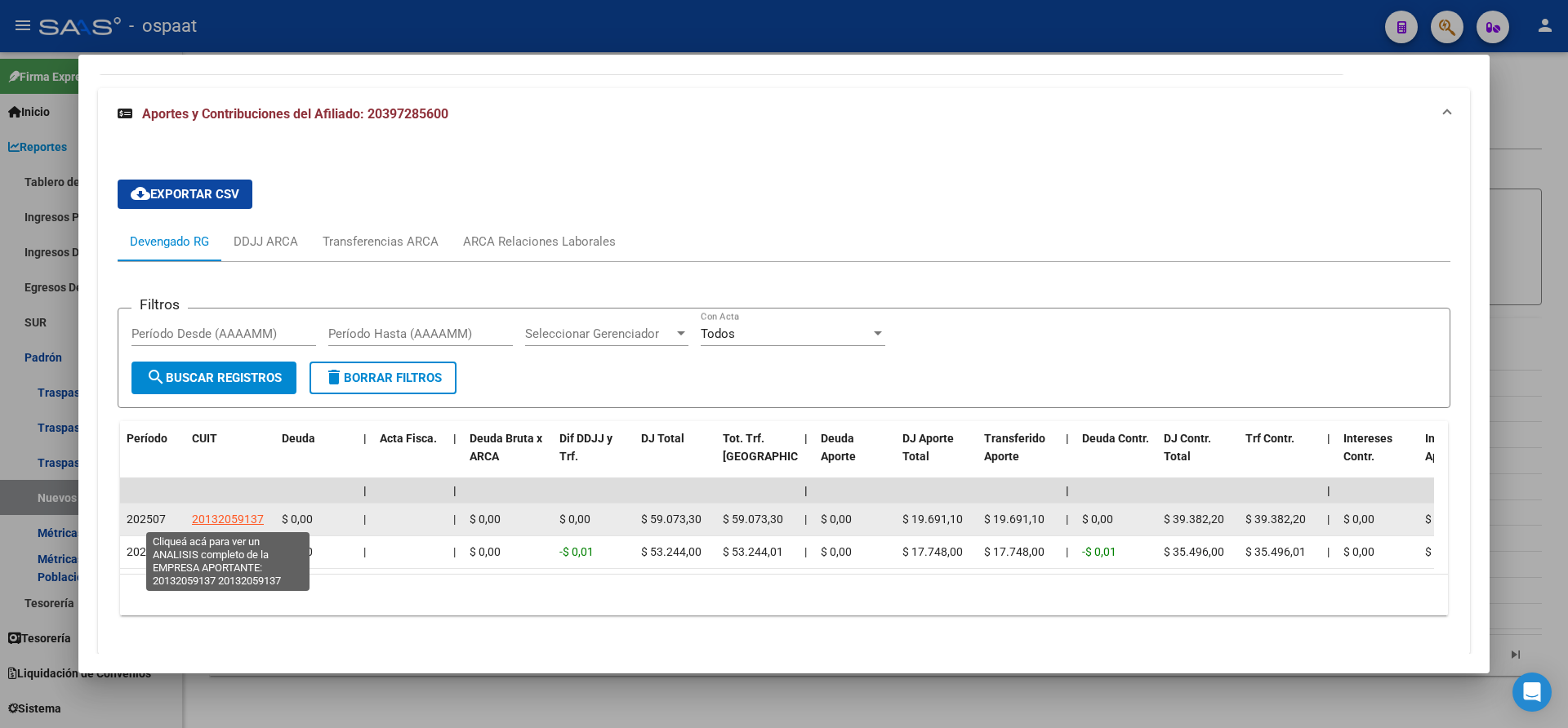
click at [230, 520] on span "20132059137" at bounding box center [228, 519] width 72 height 13
type textarea "20132059137"
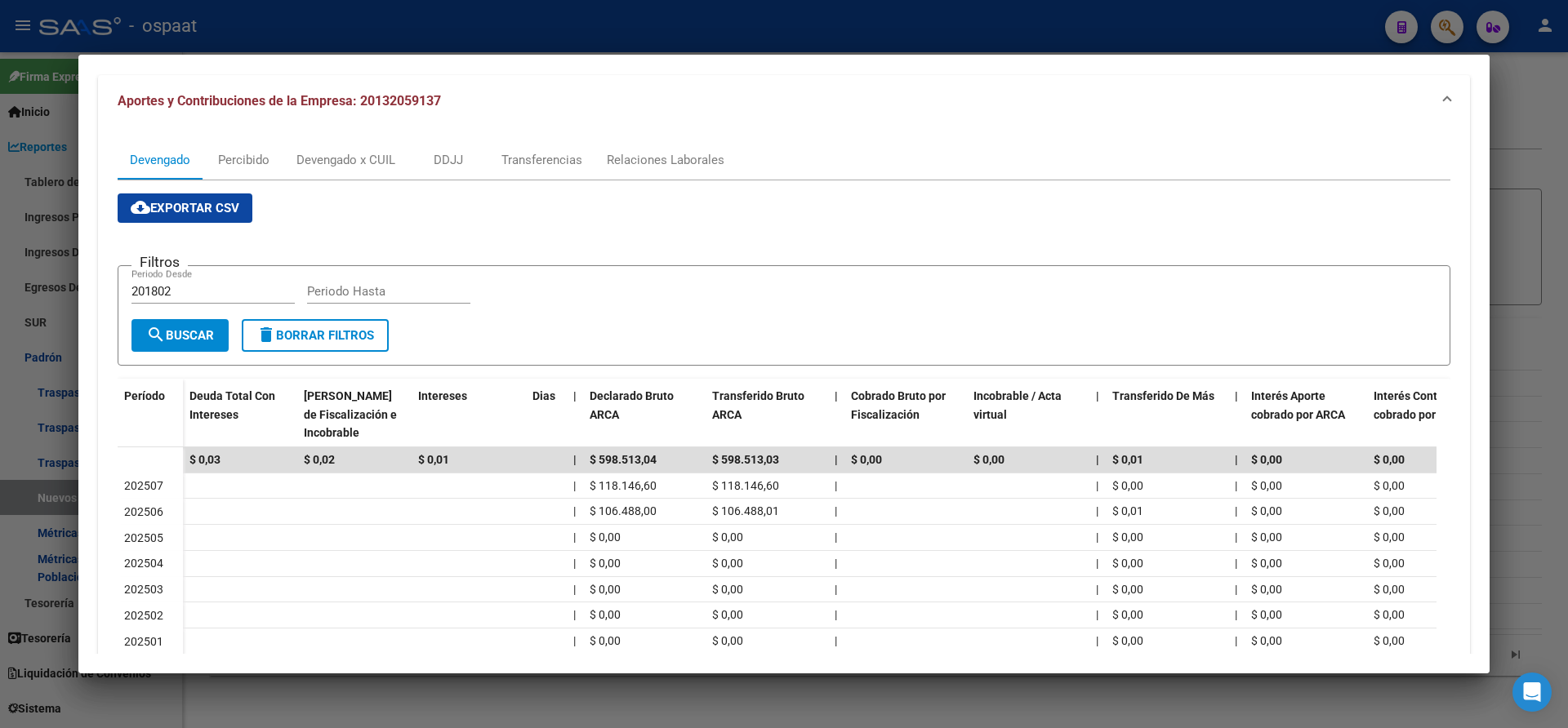
scroll to position [245, 0]
